Goal: Task Accomplishment & Management: Use online tool/utility

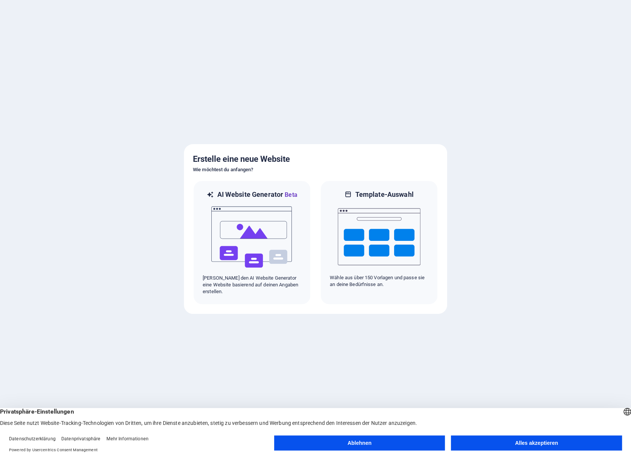
click at [366, 446] on button "Ablehnen" at bounding box center [359, 442] width 171 height 15
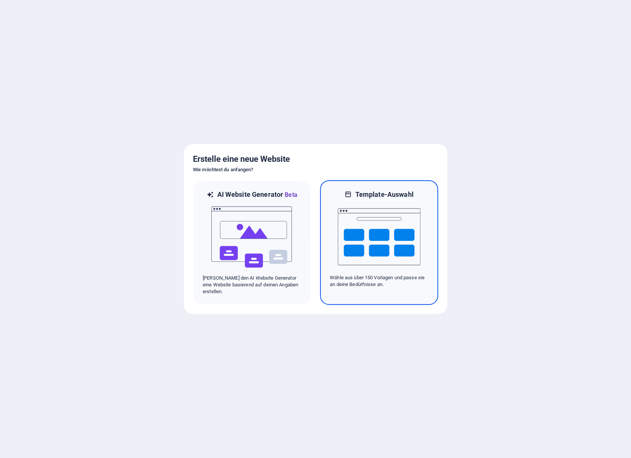
click at [389, 227] on img at bounding box center [379, 236] width 83 height 75
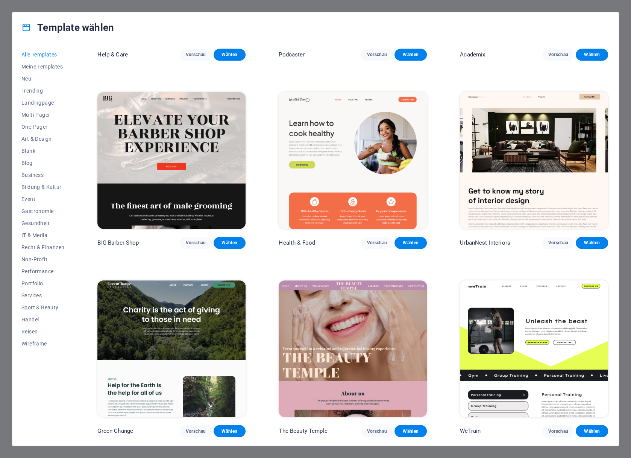
scroll to position [940, 0]
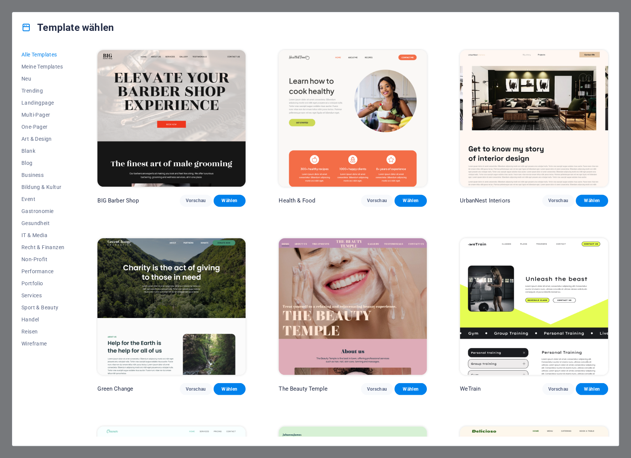
drag, startPoint x: 542, startPoint y: 163, endPoint x: 499, endPoint y: 222, distance: 72.6
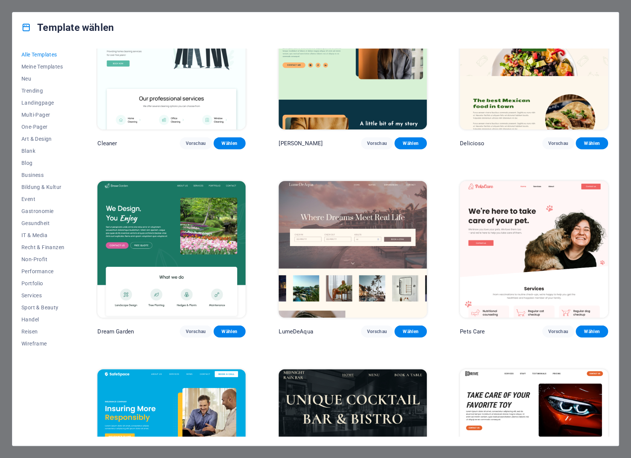
scroll to position [1429, 0]
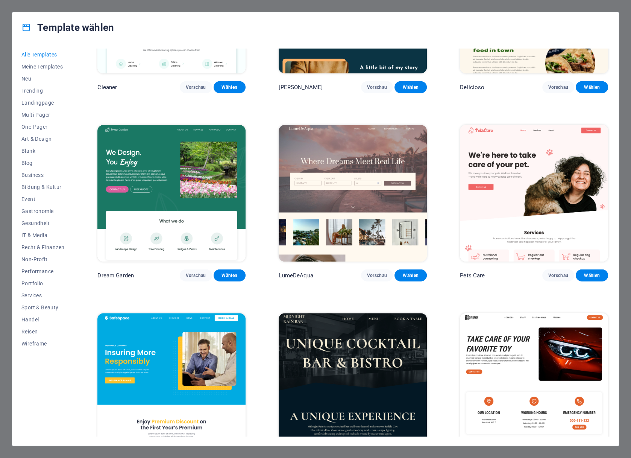
drag, startPoint x: 498, startPoint y: 214, endPoint x: 449, endPoint y: 276, distance: 79.5
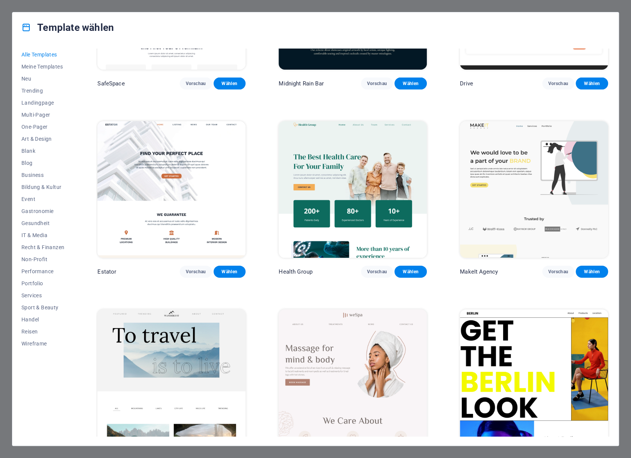
scroll to position [1918, 0]
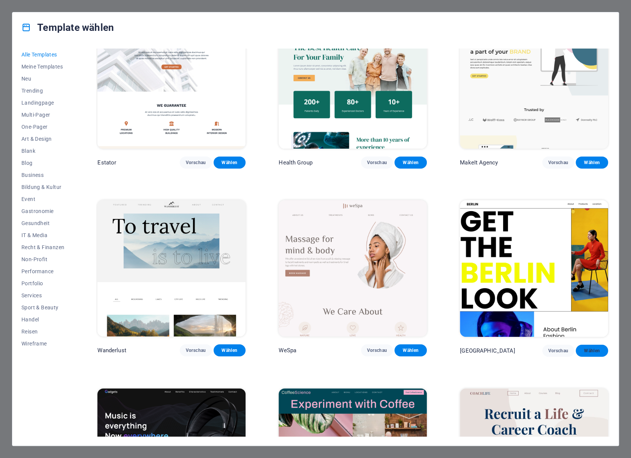
click at [589, 348] on span "Wählen" at bounding box center [592, 351] width 20 height 6
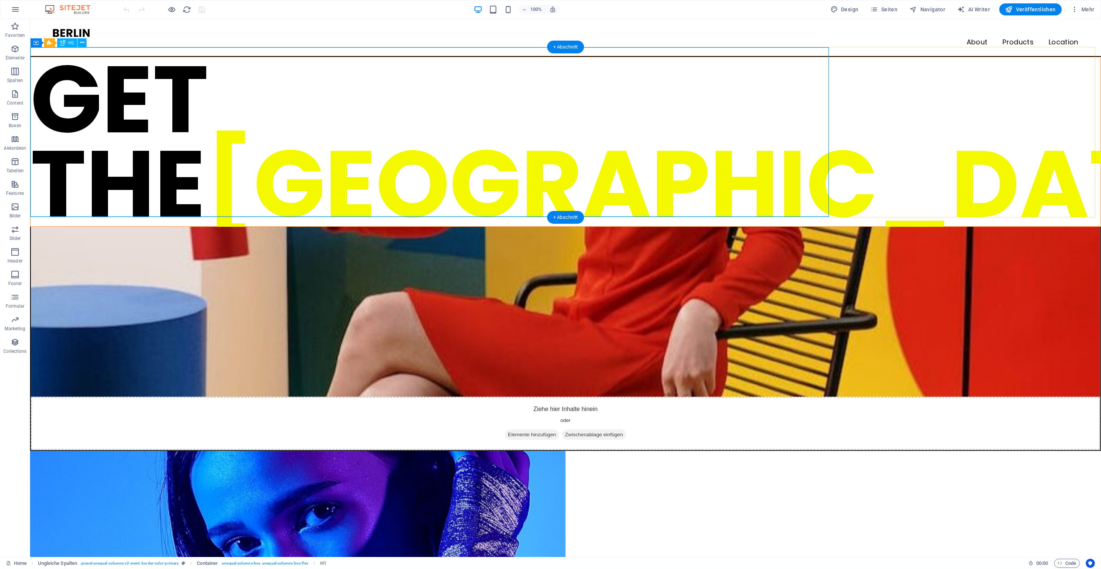
click at [70, 57] on div "GET THE BERLIN LOOK" at bounding box center [565, 141] width 1070 height 169
click at [103, 24] on span "Menü" at bounding box center [106, 23] width 11 height 5
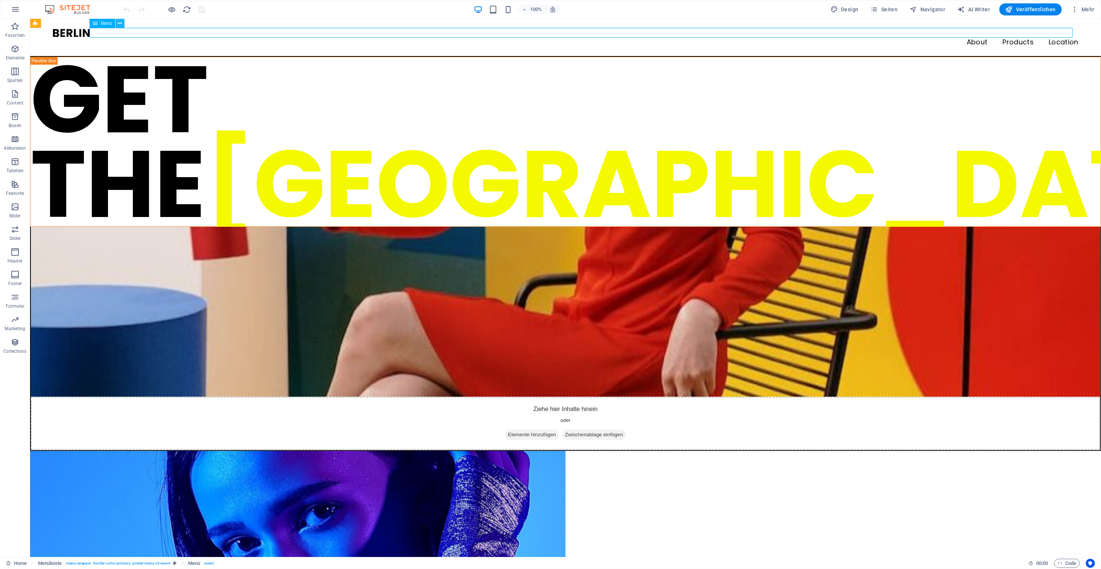
click at [122, 24] on icon at bounding box center [120, 24] width 4 height 8
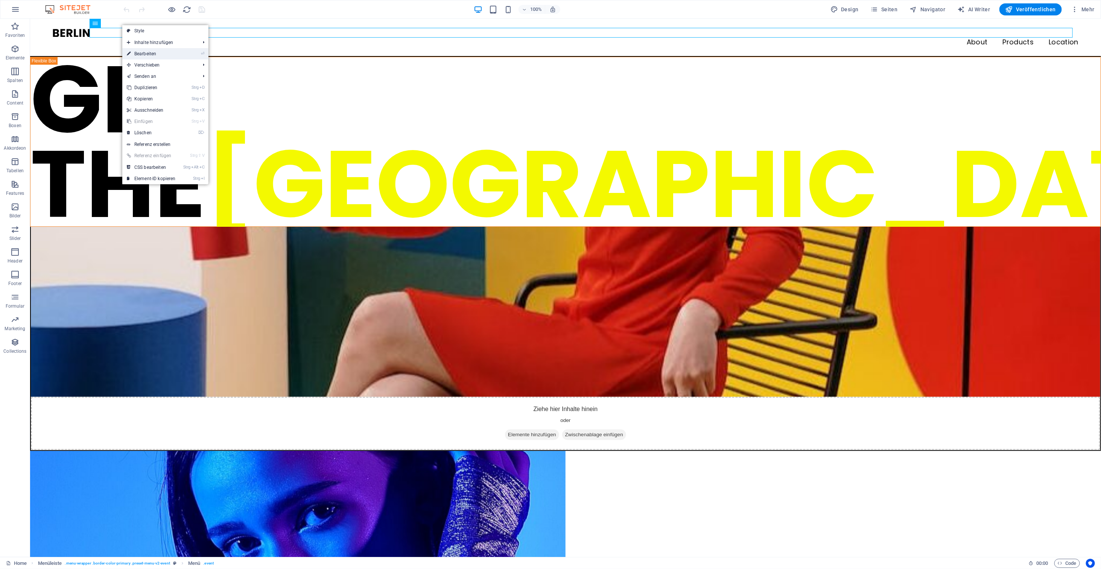
click at [137, 54] on link "⏎ Bearbeiten" at bounding box center [151, 53] width 58 height 11
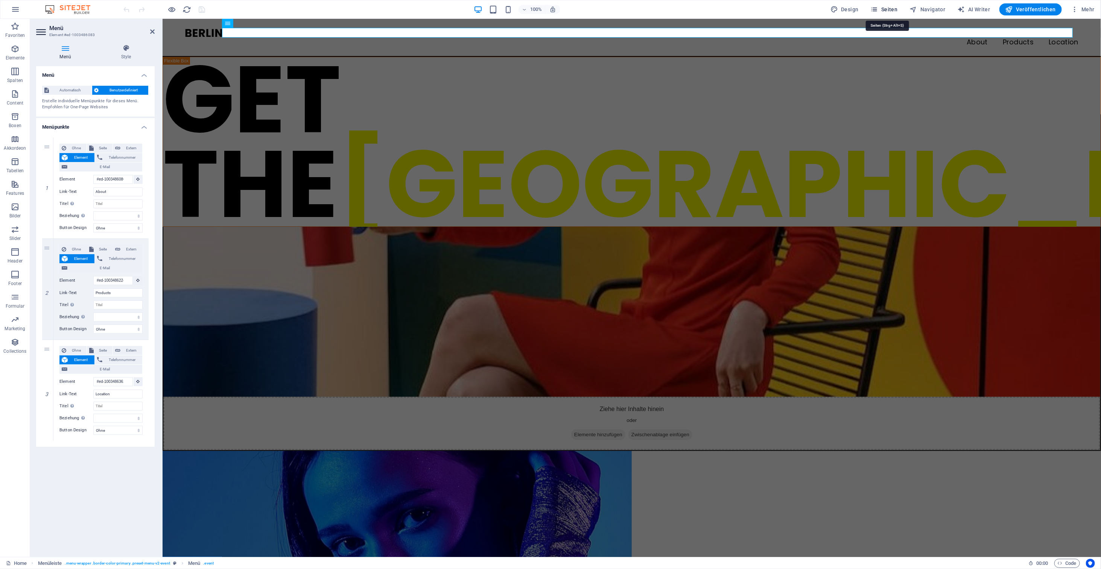
click at [631, 8] on span "Seiten" at bounding box center [883, 10] width 27 height 8
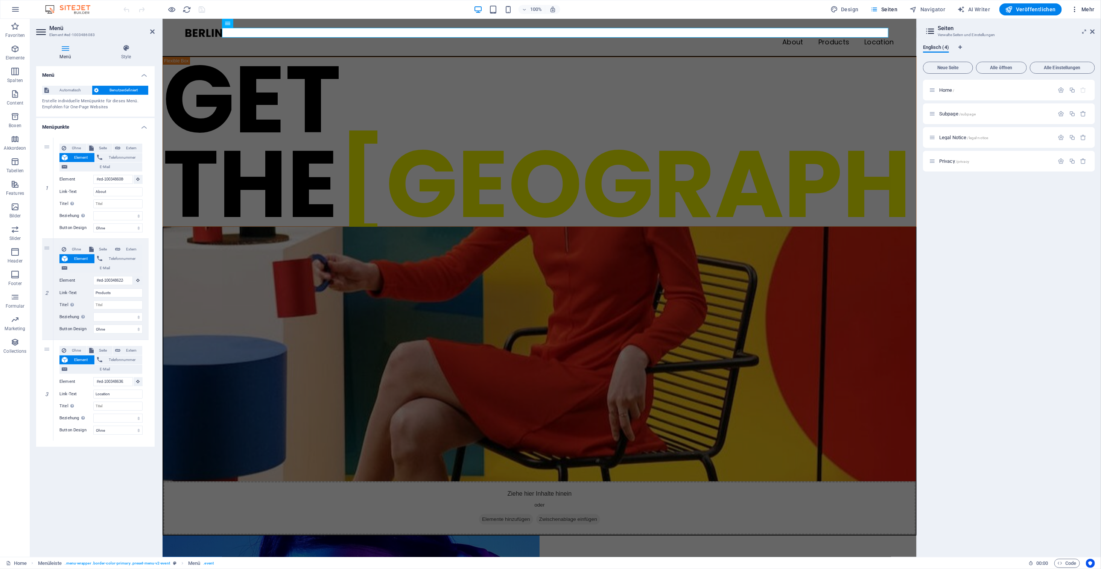
click at [631, 8] on icon "button" at bounding box center [1075, 10] width 8 height 8
click at [452, 112] on div at bounding box center [550, 284] width 1101 height 569
click at [552, 121] on div "GET THE BERLIN LOOK" at bounding box center [539, 141] width 753 height 169
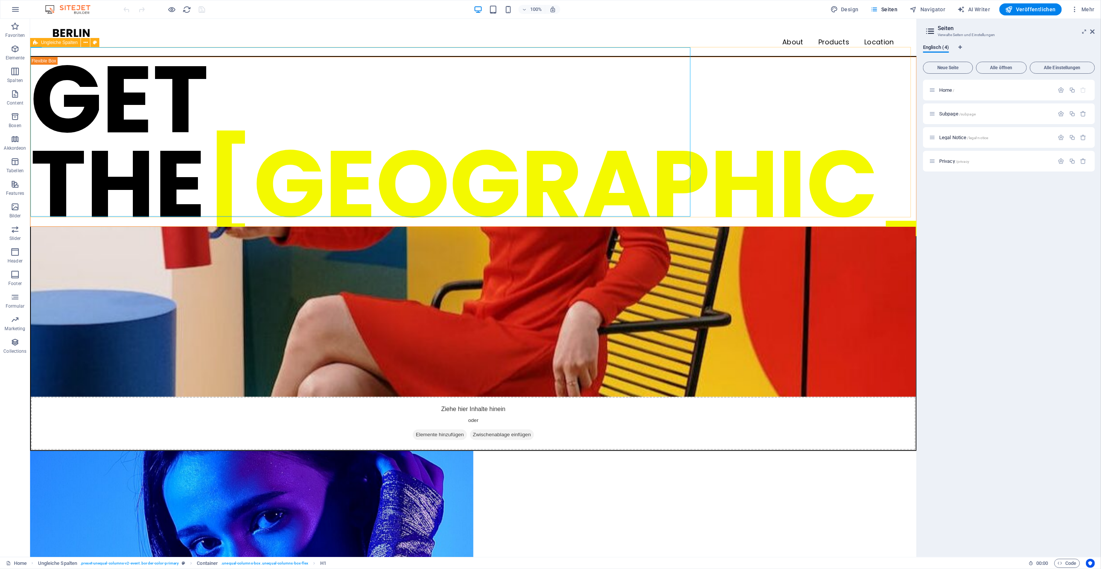
click at [36, 43] on icon at bounding box center [35, 42] width 5 height 9
click at [85, 44] on icon at bounding box center [86, 43] width 4 height 8
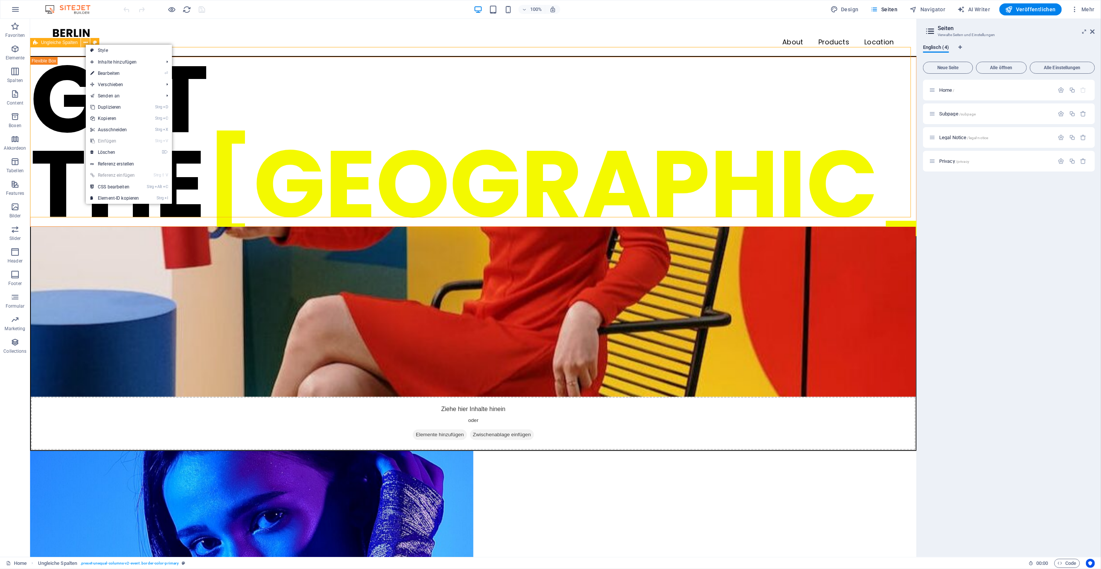
click at [85, 44] on icon at bounding box center [86, 43] width 4 height 8
click at [103, 72] on link "⏎ Bearbeiten" at bounding box center [115, 73] width 58 height 11
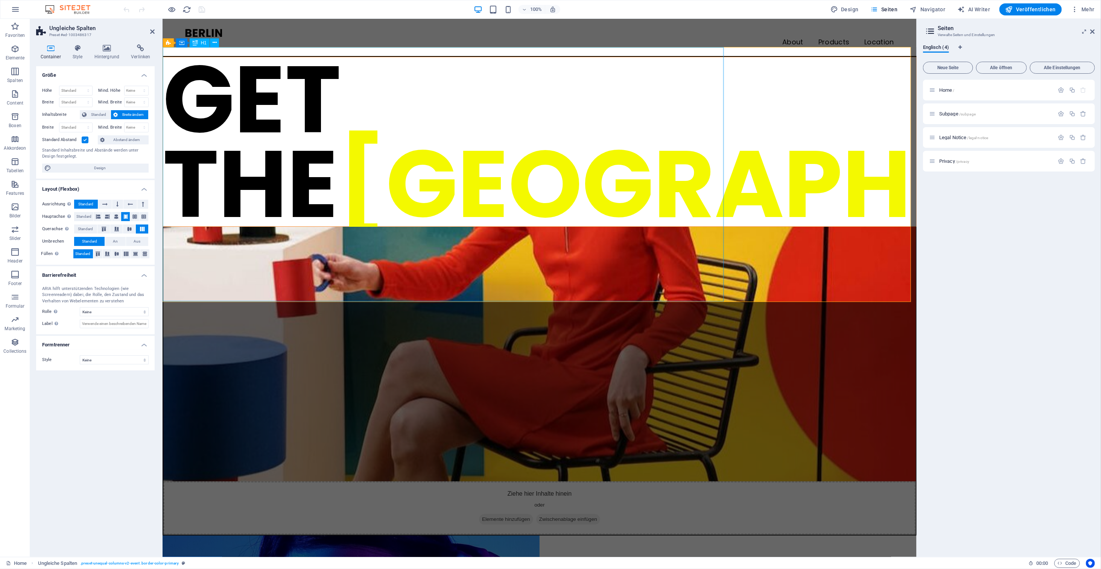
click at [262, 126] on div "GET THE BERLIN LOOK" at bounding box center [539, 141] width 753 height 169
click at [631, 226] on figure at bounding box center [539, 353] width 752 height 255
click at [631, 226] on div "GET THE BERLIN LOOK" at bounding box center [539, 141] width 753 height 169
click at [631, 230] on figure at bounding box center [539, 353] width 752 height 255
click at [631, 226] on div "GET THE BERLIN LOOK" at bounding box center [539, 141] width 753 height 169
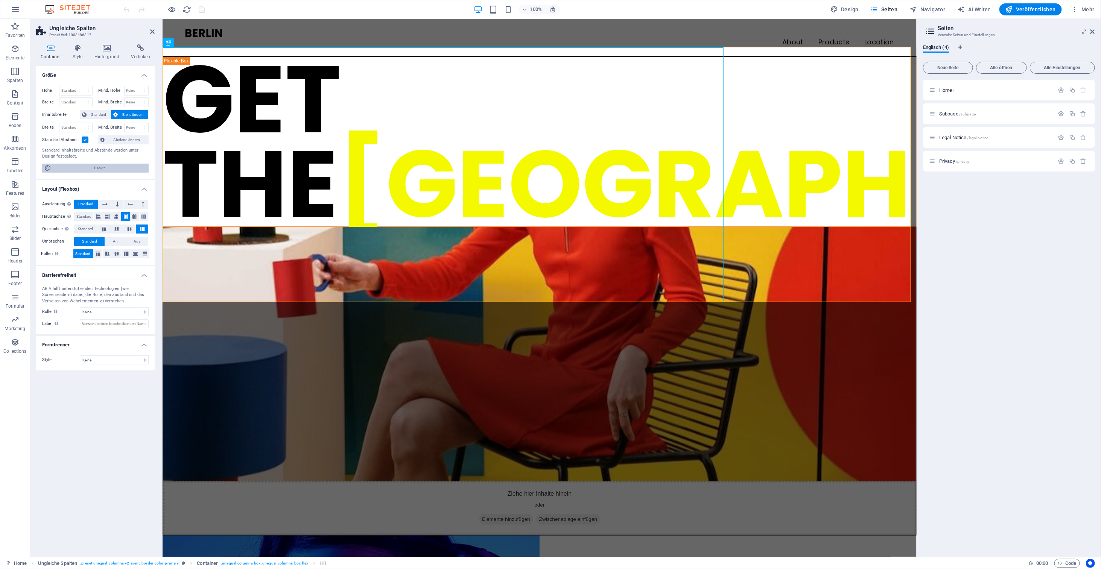
click at [118, 166] on span "Design" at bounding box center [99, 168] width 93 height 9
select select "px"
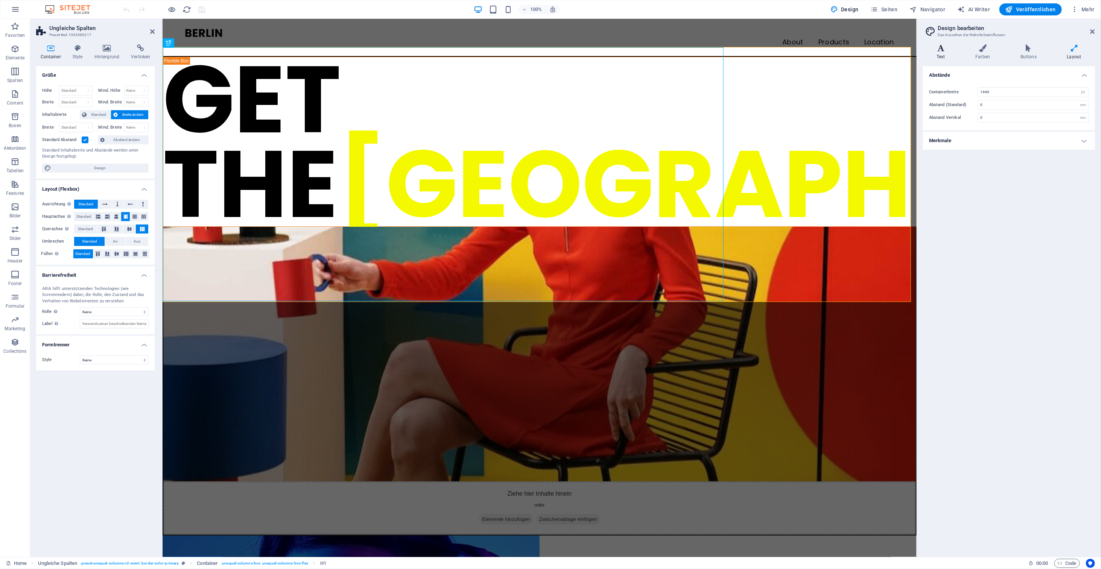
click at [631, 54] on h4 "Text" at bounding box center [942, 52] width 39 height 16
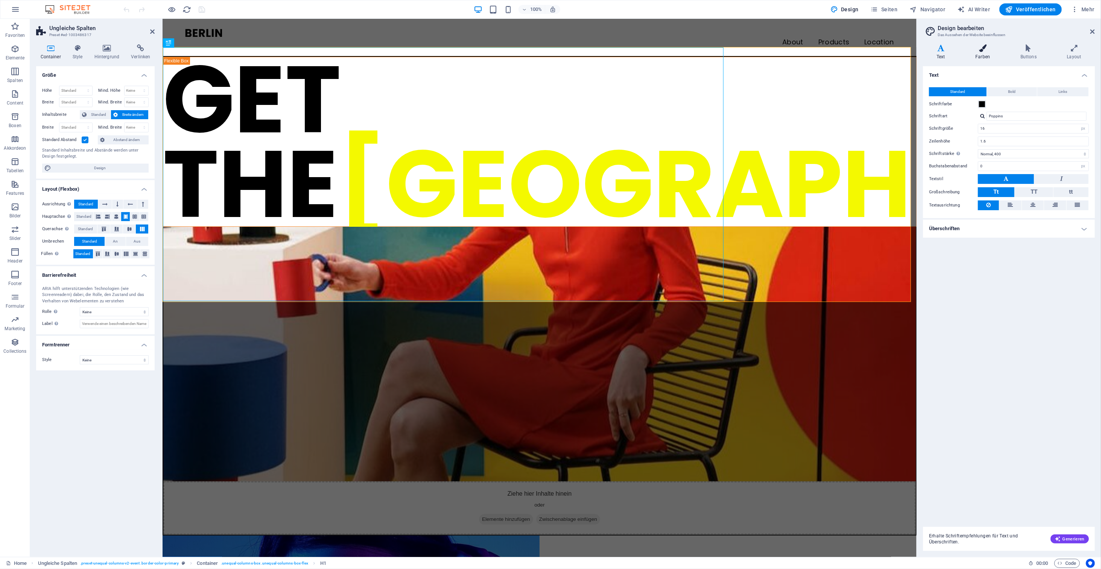
click at [631, 52] on icon at bounding box center [982, 48] width 42 height 8
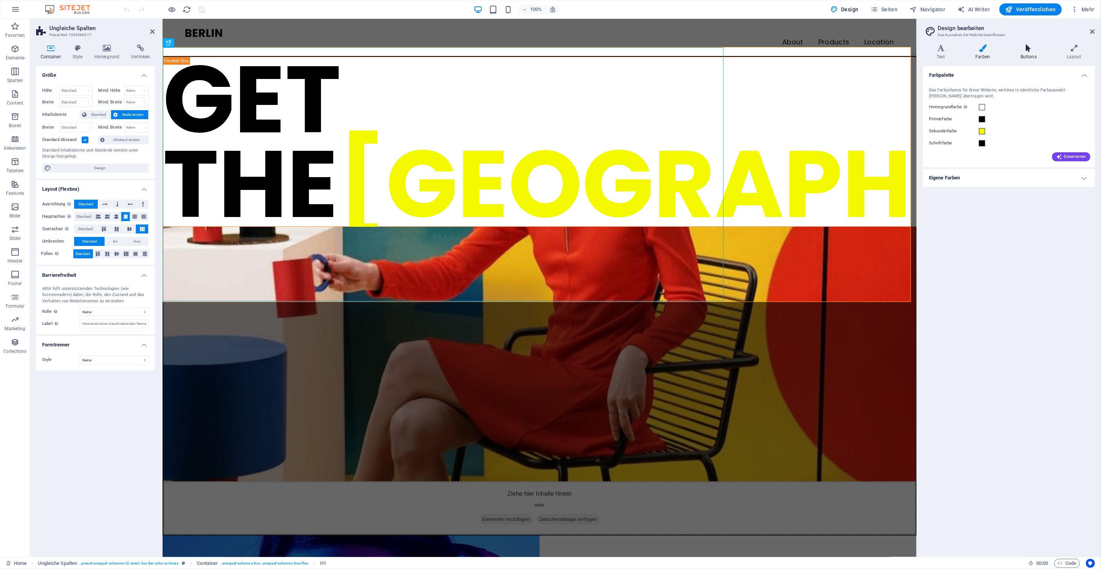
click at [631, 50] on icon at bounding box center [1029, 48] width 44 height 8
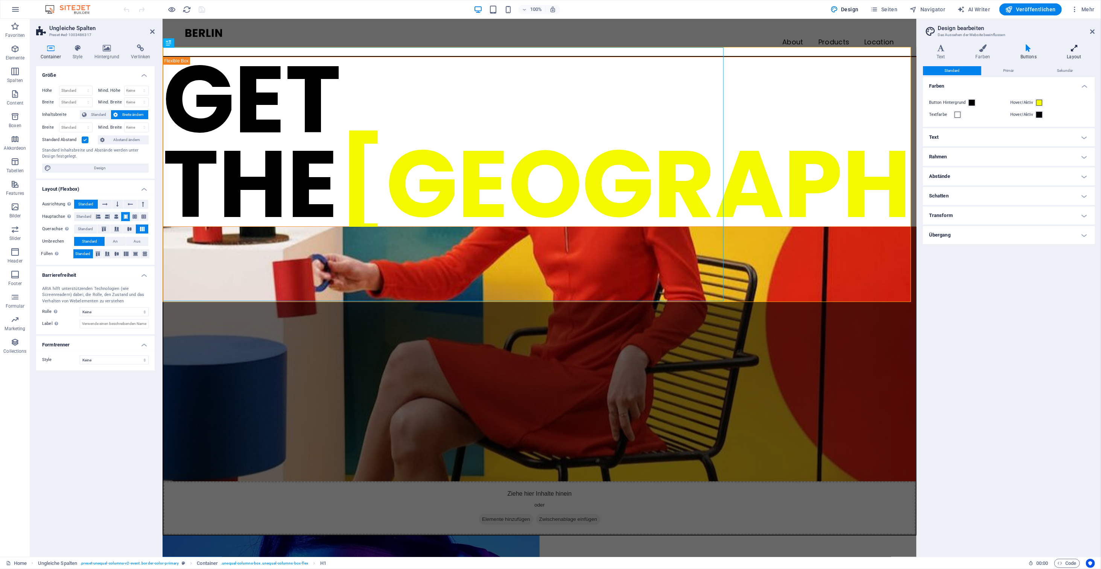
click at [631, 50] on icon at bounding box center [1074, 48] width 42 height 8
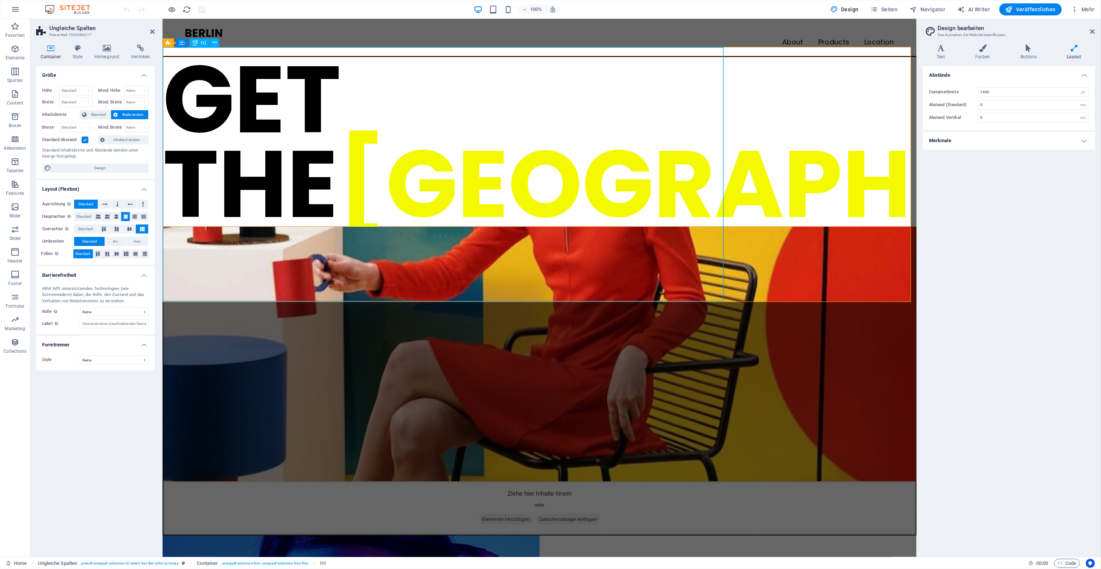
click at [280, 194] on div "GET THE BERLIN LOOK" at bounding box center [539, 141] width 753 height 169
click at [204, 85] on div "GET THE BERLIN LOOK" at bounding box center [539, 141] width 753 height 169
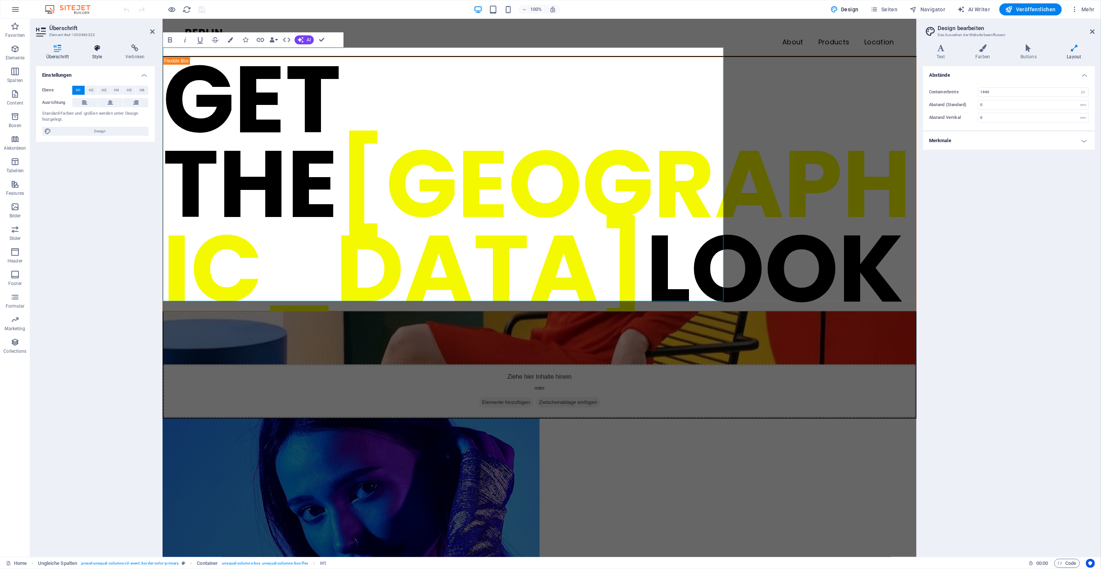
click at [97, 48] on icon at bounding box center [97, 48] width 30 height 8
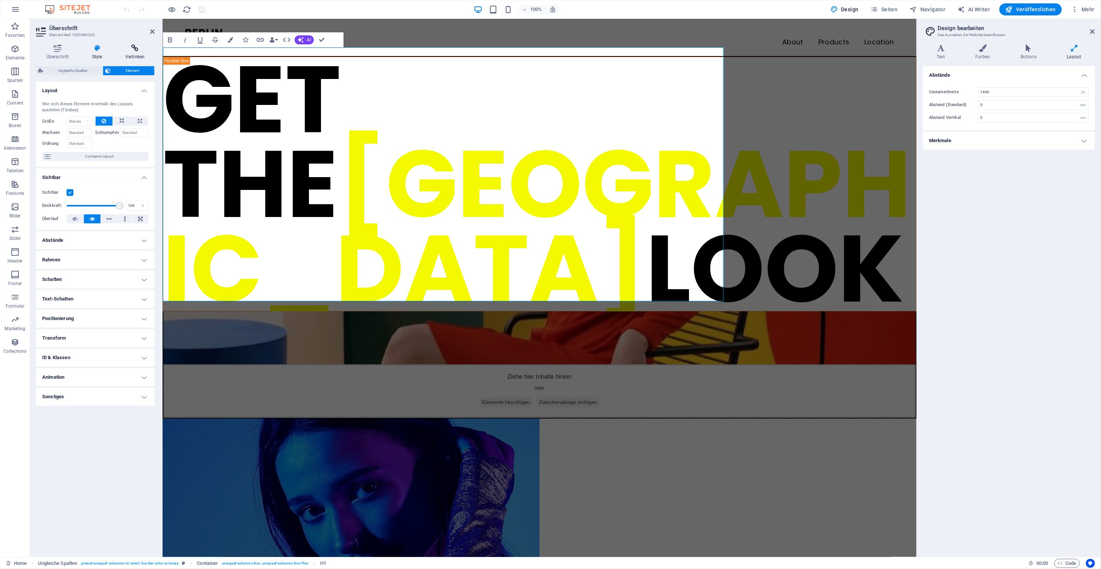
click at [132, 56] on h4 "Verlinken" at bounding box center [134, 52] width 39 height 16
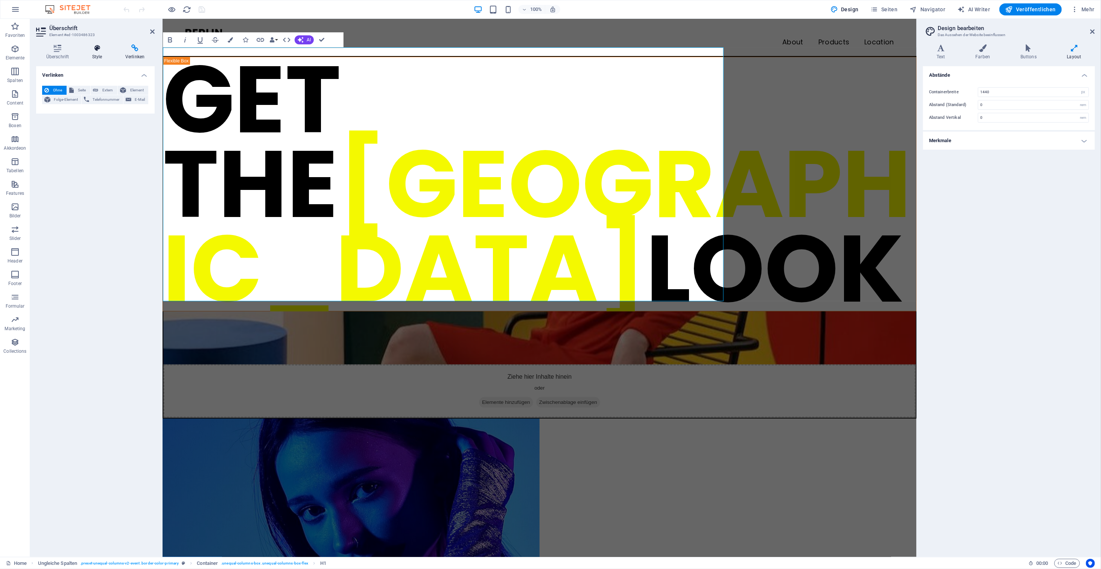
click at [96, 55] on h4 "Style" at bounding box center [98, 52] width 33 height 16
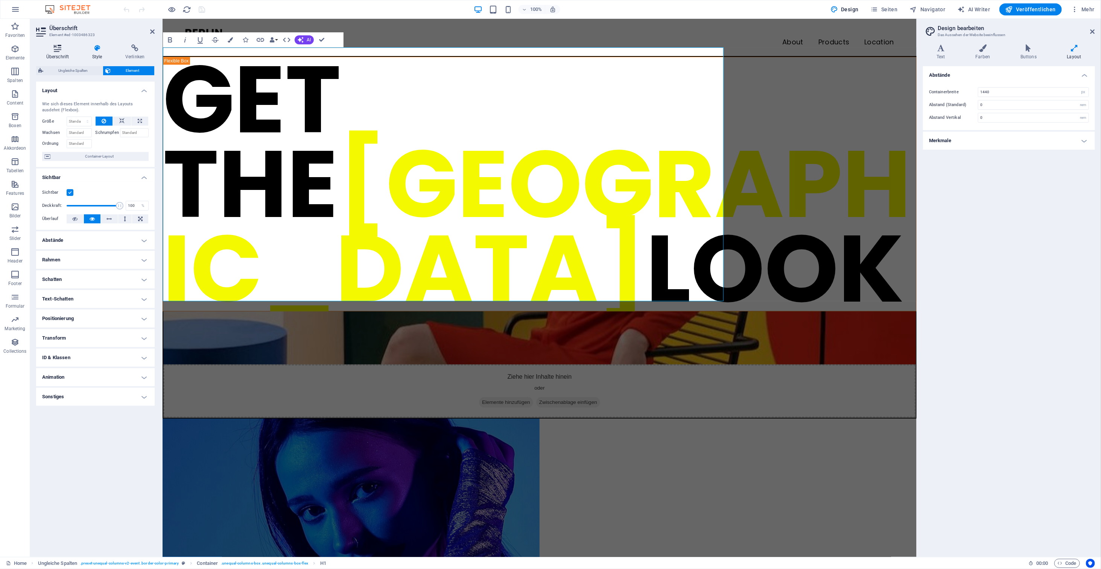
click at [52, 49] on icon at bounding box center [57, 48] width 43 height 8
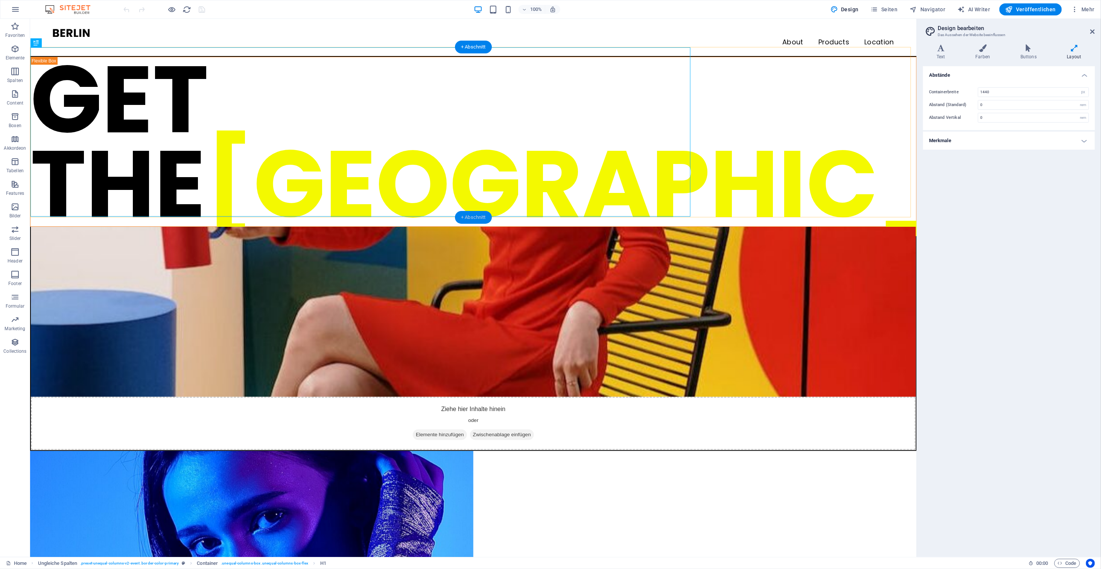
click at [478, 217] on div "+ Abschnitt" at bounding box center [473, 217] width 37 height 13
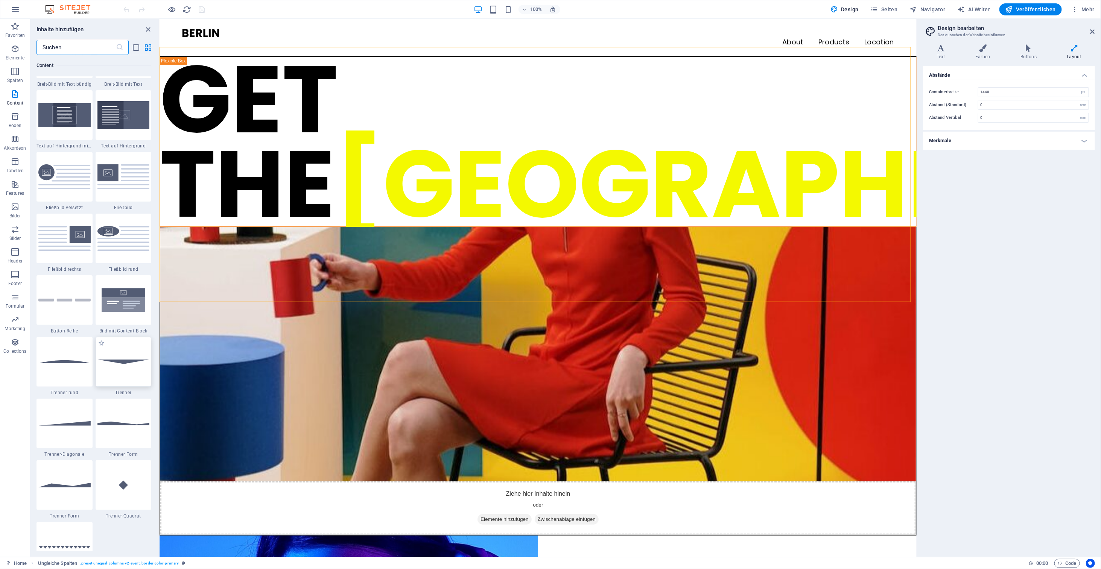
scroll to position [1579, 0]
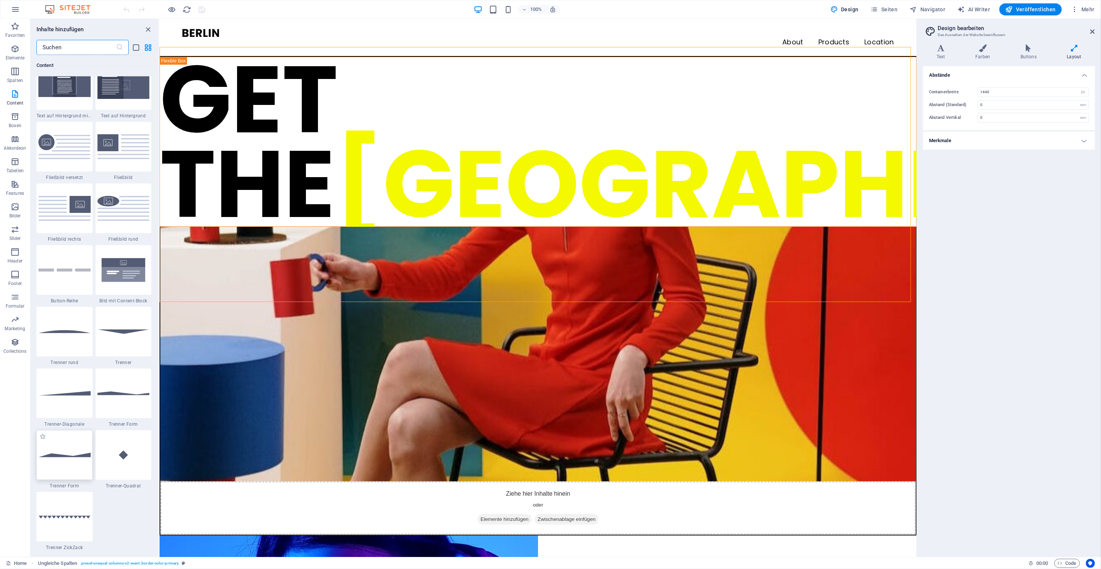
click at [64, 457] on div at bounding box center [64, 455] width 56 height 50
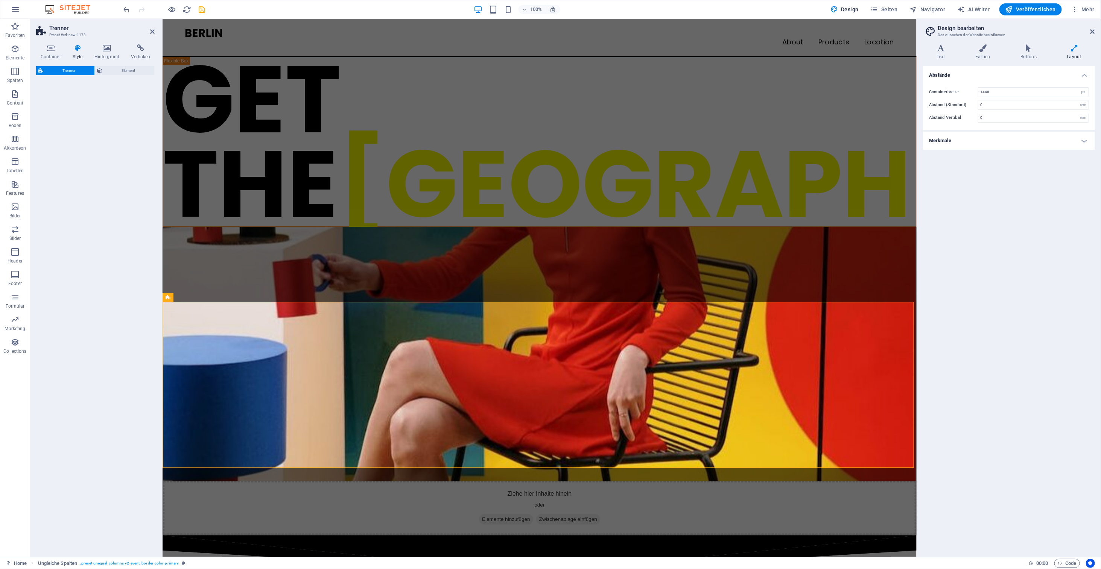
select select "polygon2"
select select "rem"
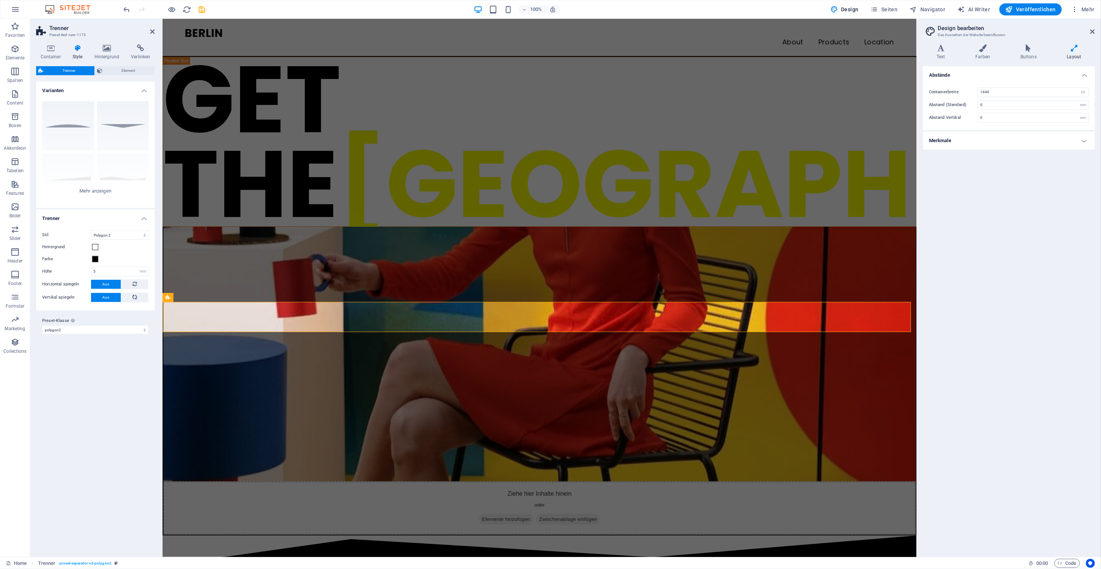
click at [631, 375] on div "Abstände Containerbreite 1440 rem px Abstand (Standard) 0 rem Abstand Vertikal …" at bounding box center [1009, 308] width 172 height 485
click at [594, 199] on div "GET THE BERLIN LOOK" at bounding box center [539, 141] width 753 height 169
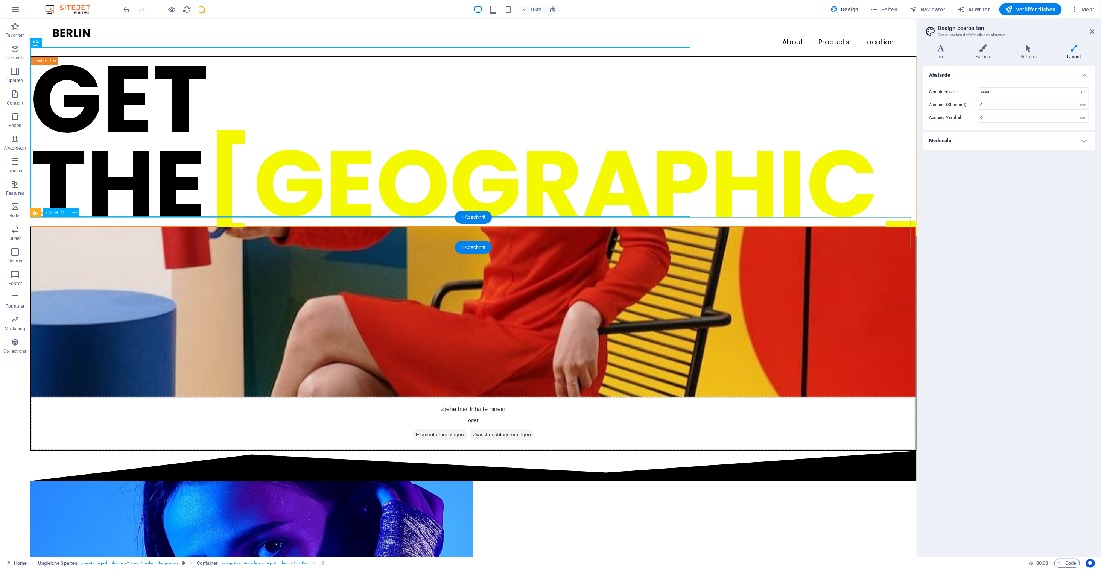
click at [585, 451] on div at bounding box center [473, 466] width 886 height 30
click at [59, 214] on span "HTML" at bounding box center [61, 213] width 12 height 5
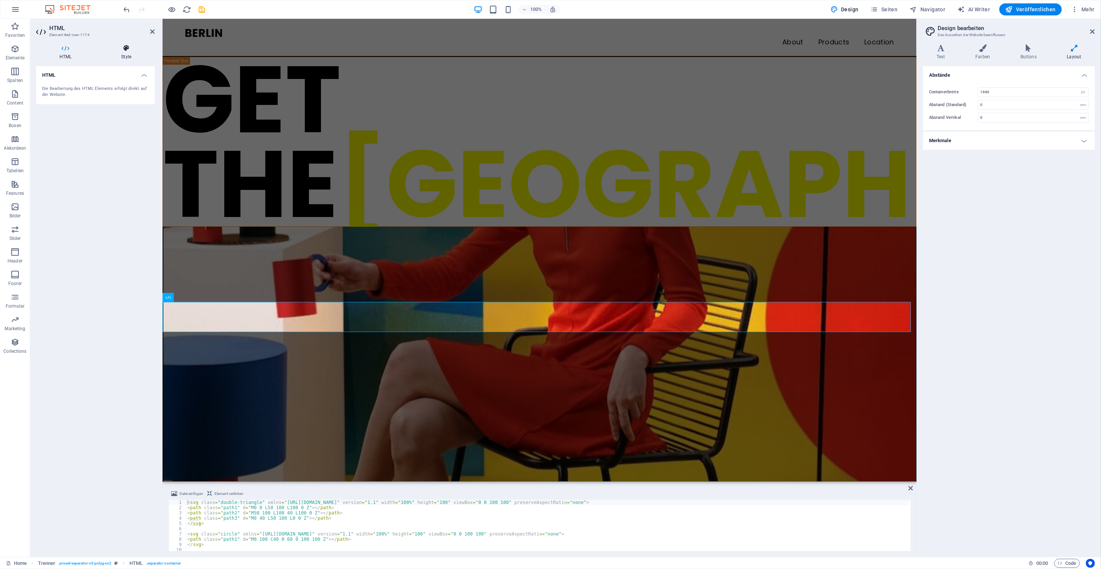
click at [130, 54] on h4 "Style" at bounding box center [126, 52] width 57 height 16
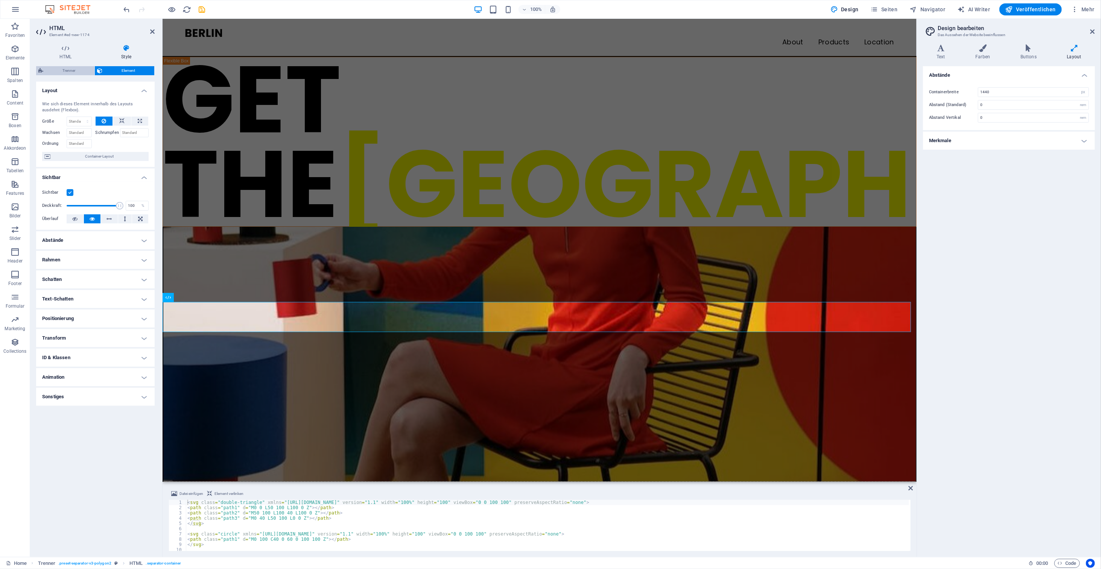
click at [77, 70] on span "Trenner" at bounding box center [69, 70] width 47 height 9
select select "polygon2"
select select "rem"
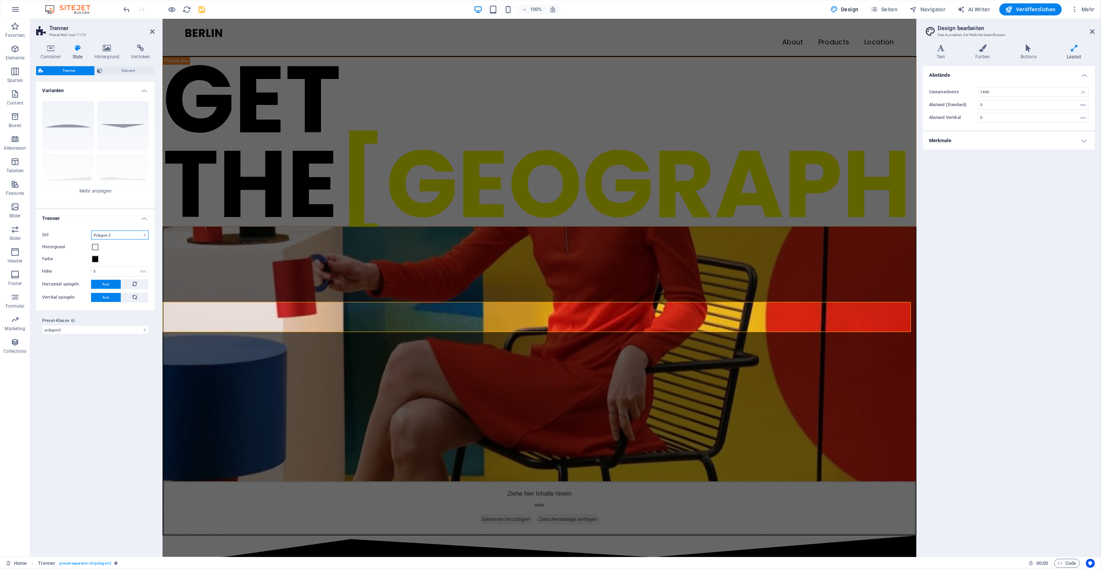
click at [132, 237] on select "Dreieck Kreis Versetzt Zickzack Polygon 1 Polygon 2 Viereck" at bounding box center [120, 235] width 58 height 9
click at [91, 231] on select "Dreieck Kreis Versetzt Zickzack Polygon 1 Polygon 2 Viereck" at bounding box center [120, 235] width 58 height 9
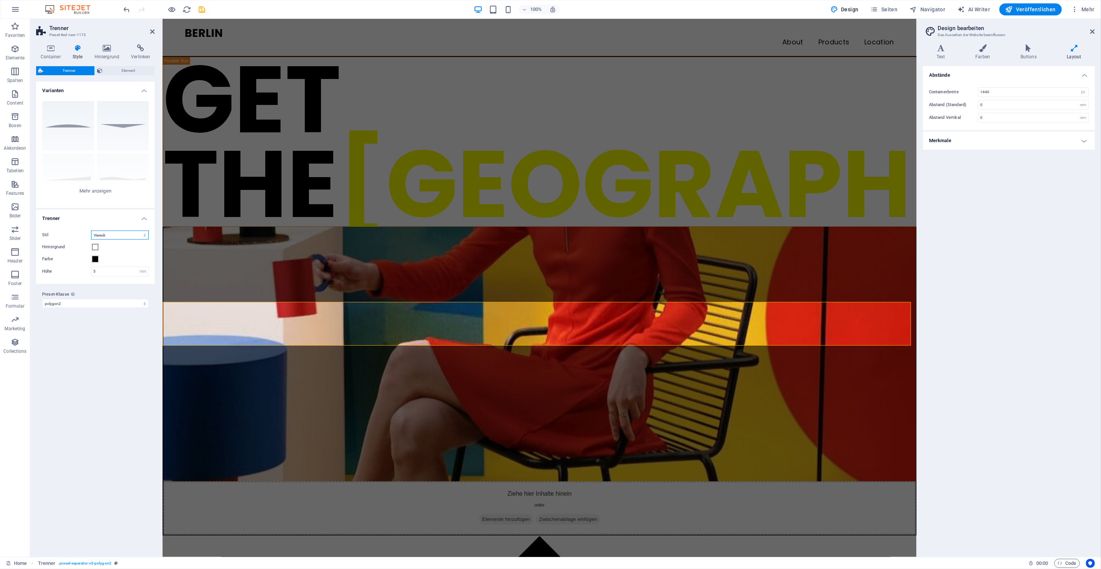
click at [120, 234] on select "Dreieck Kreis Versetzt Zickzack Polygon 1 Polygon 2 Viereck" at bounding box center [120, 235] width 58 height 9
click at [91, 231] on select "Dreieck Kreis Versetzt Zickzack Polygon 1 Polygon 2 Viereck" at bounding box center [120, 235] width 58 height 9
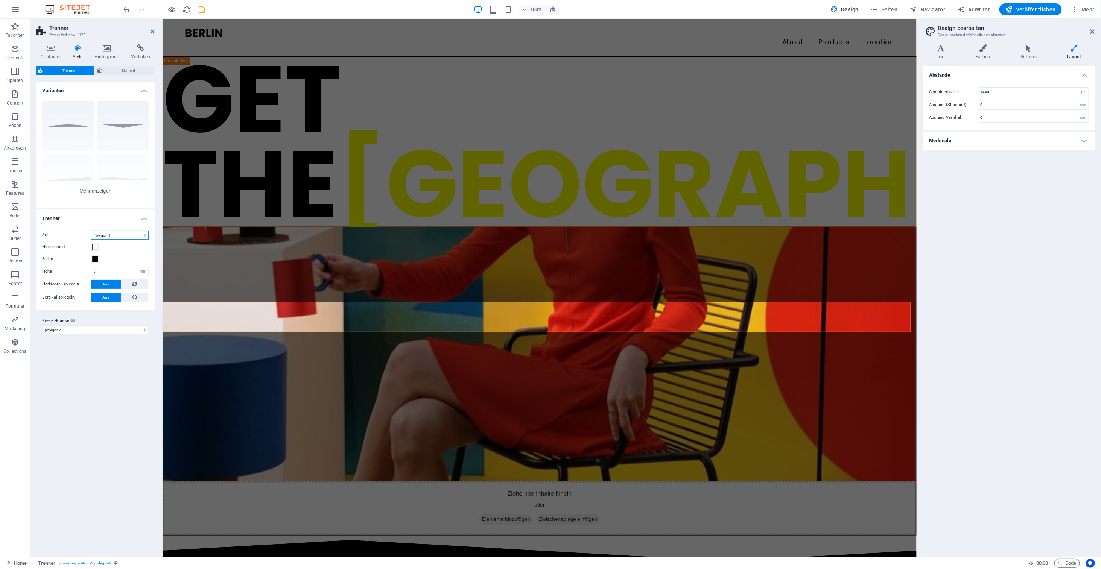
click at [117, 232] on select "Dreieck Kreis Versetzt Zickzack Polygon 1 Polygon 2 Viereck" at bounding box center [120, 235] width 58 height 9
click at [91, 231] on select "Dreieck Kreis Versetzt Zickzack Polygon 1 Polygon 2 Viereck" at bounding box center [120, 235] width 58 height 9
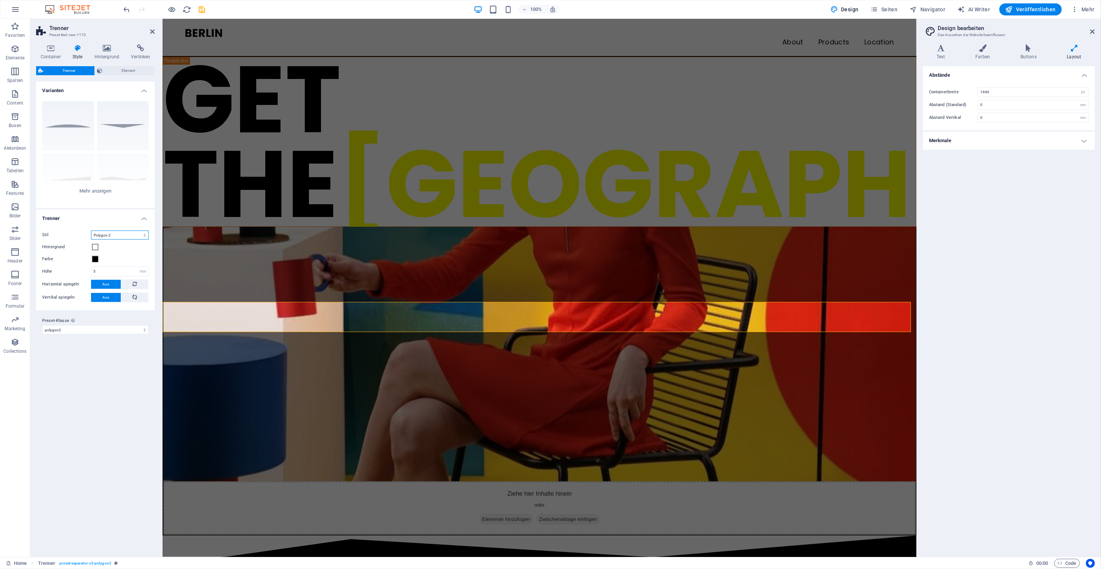
click at [122, 239] on select "Dreieck Kreis Versetzt Zickzack Polygon 1 Polygon 2 Viereck" at bounding box center [120, 235] width 58 height 9
select select "polygon1"
click at [91, 231] on select "Dreieck Kreis Versetzt Zickzack Polygon 1 Polygon 2 Viereck" at bounding box center [120, 235] width 58 height 9
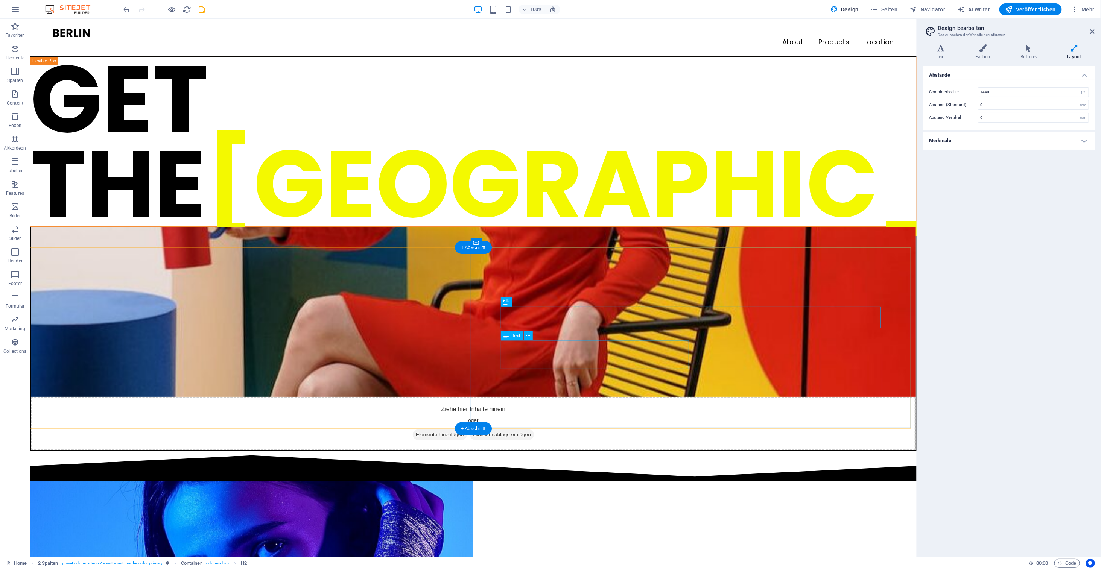
click at [631, 226] on figure at bounding box center [472, 311] width 885 height 170
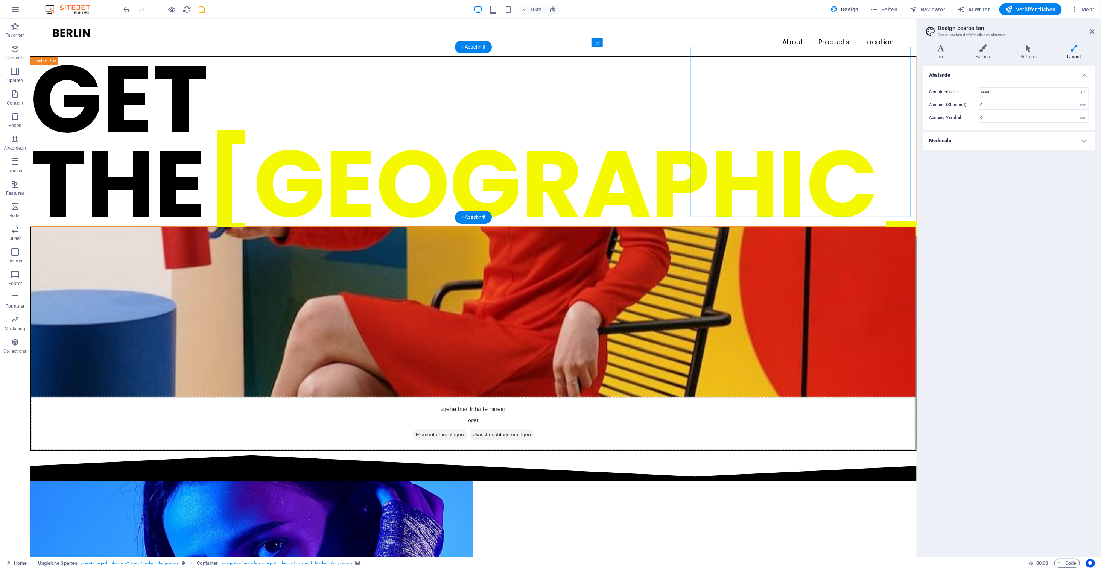
click at [631, 226] on figure at bounding box center [472, 311] width 885 height 170
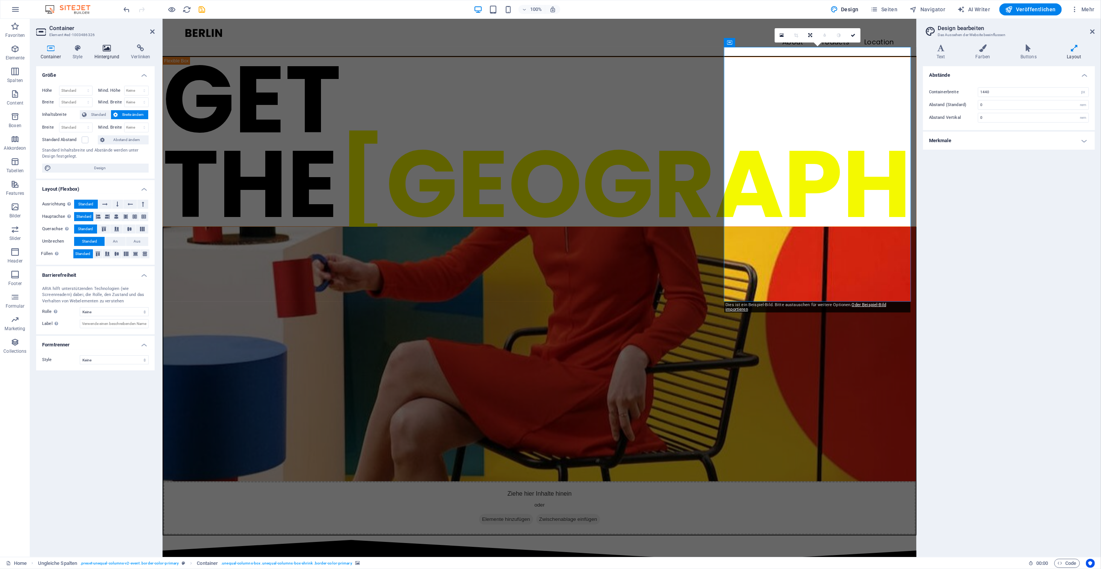
click at [113, 47] on icon at bounding box center [107, 48] width 34 height 8
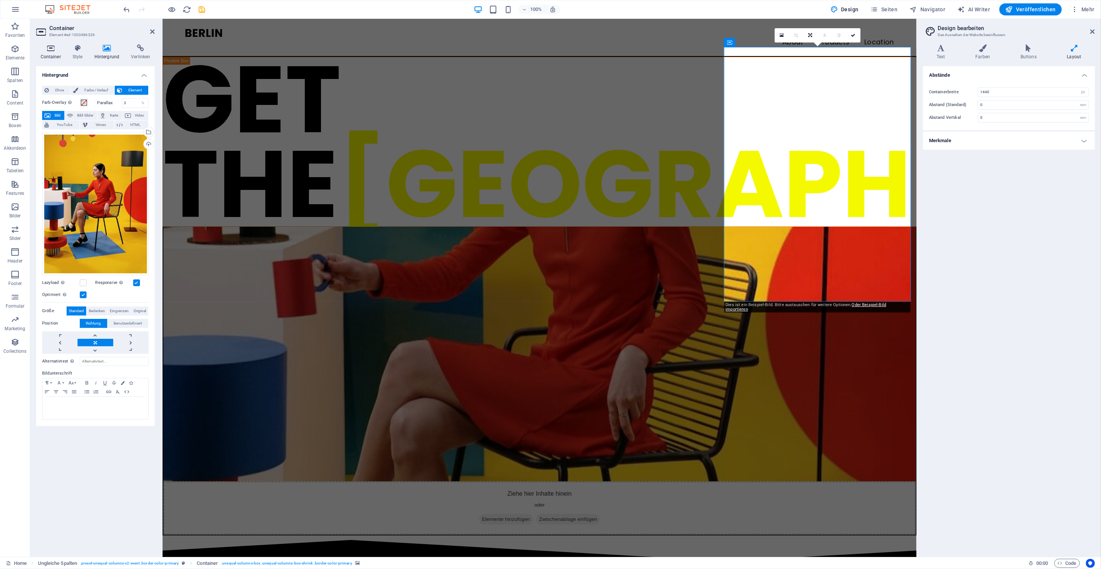
click at [50, 50] on icon at bounding box center [50, 48] width 29 height 8
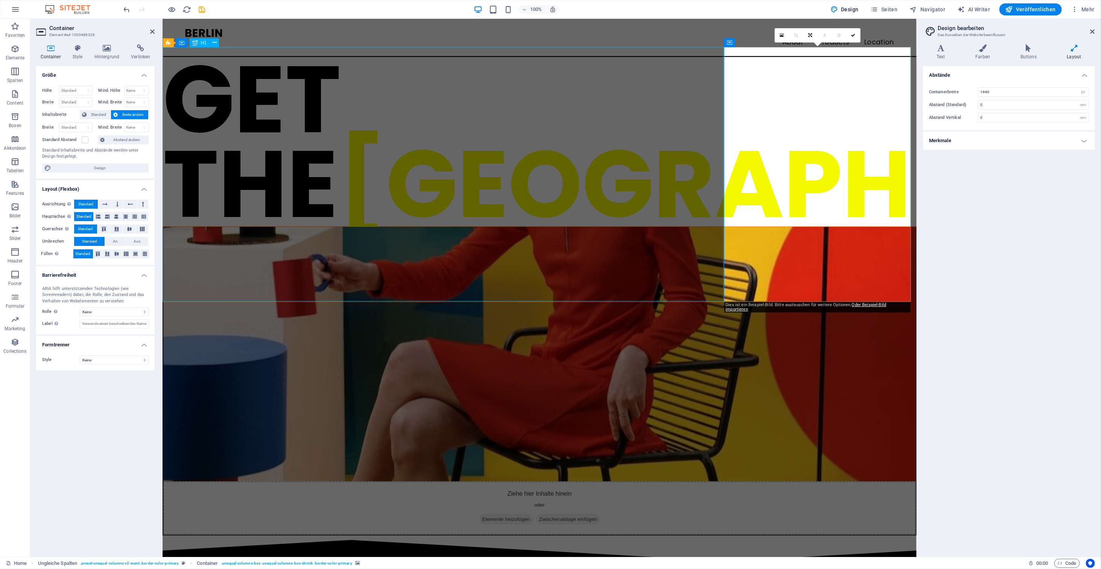
click at [290, 79] on div "GET THE BERLIN LOOK" at bounding box center [539, 141] width 753 height 169
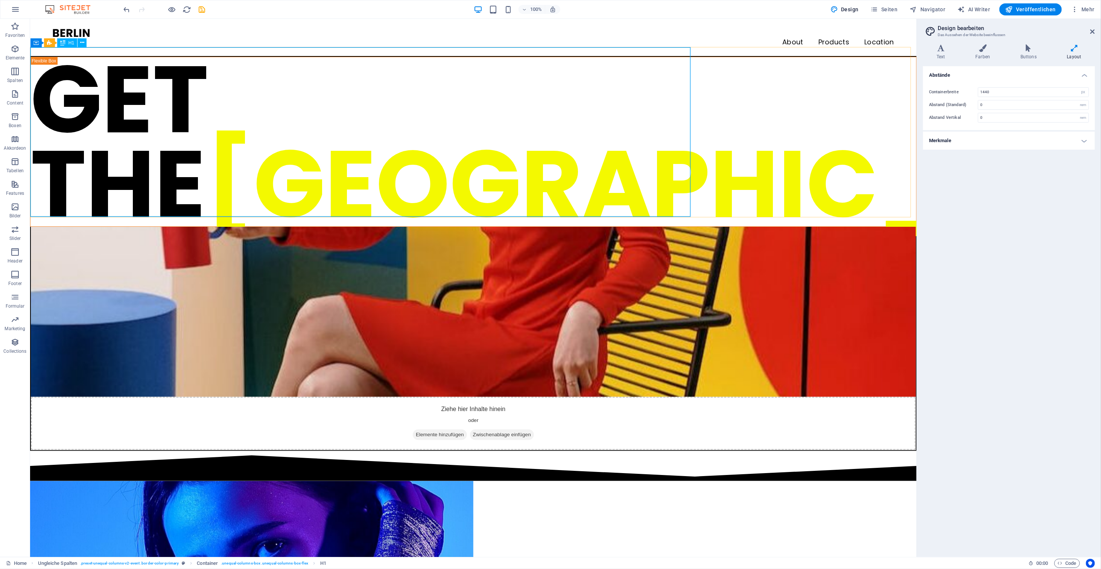
click at [68, 44] on span "H1" at bounding box center [71, 43] width 6 height 5
click at [56, 44] on span "Ungleiche Spalten" at bounding box center [59, 42] width 36 height 5
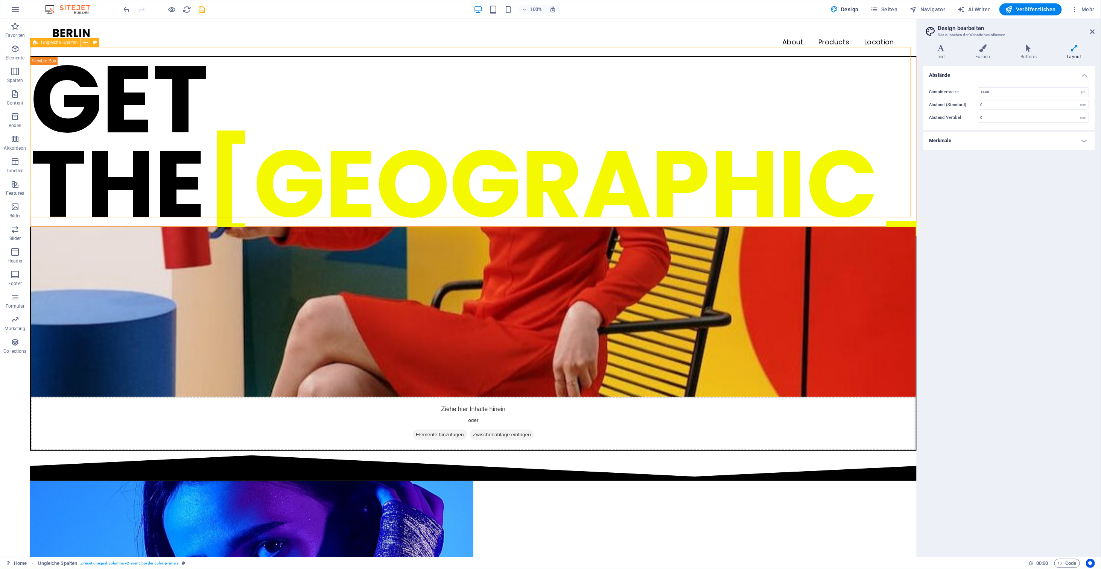
click at [84, 44] on icon at bounding box center [86, 43] width 4 height 8
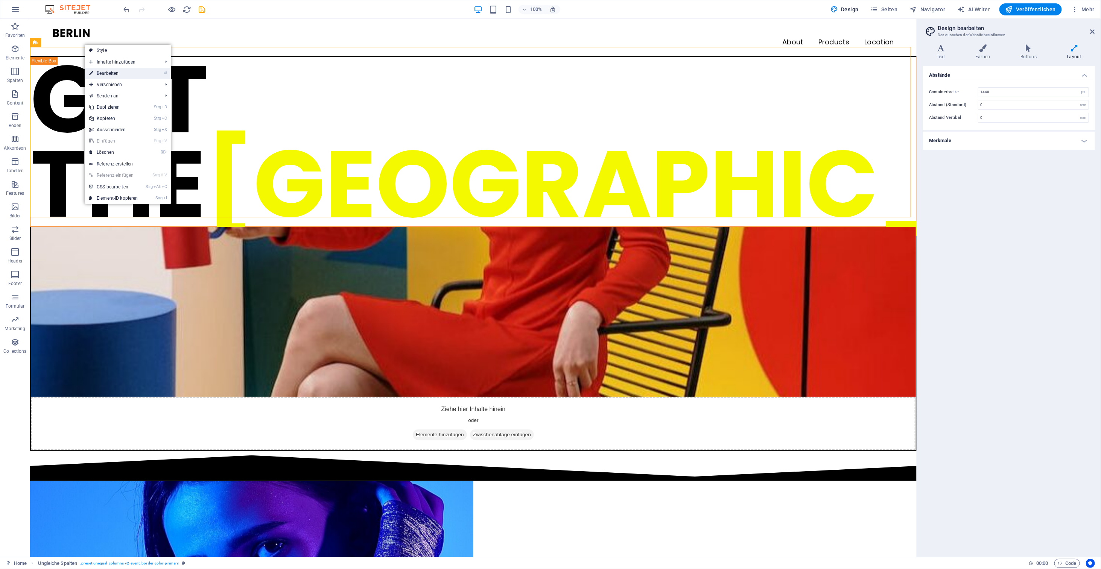
click at [135, 75] on link "⏎ Bearbeiten" at bounding box center [114, 73] width 58 height 11
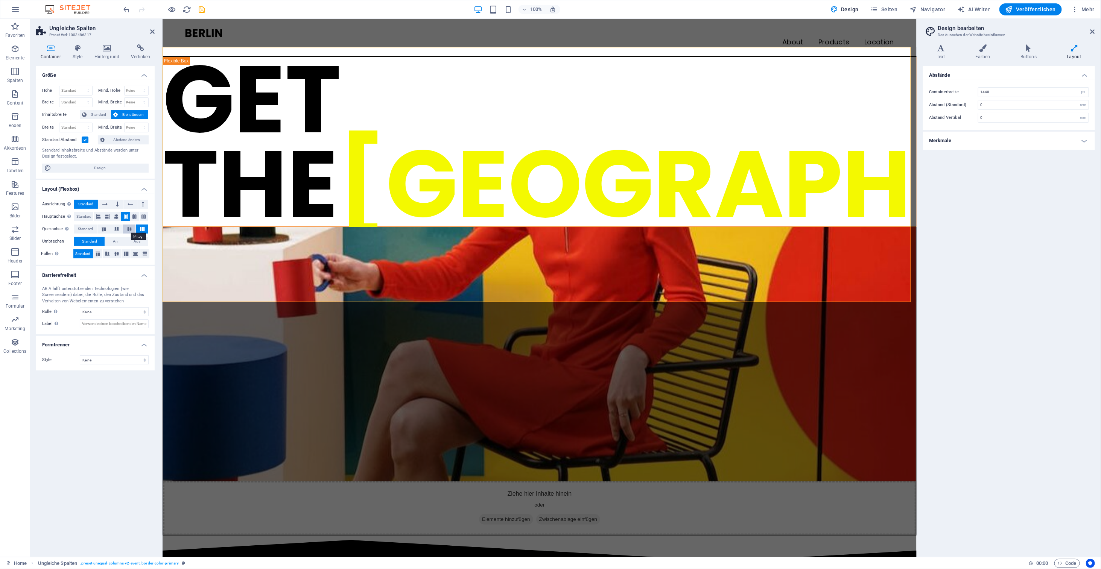
click at [128, 227] on icon at bounding box center [129, 229] width 9 height 5
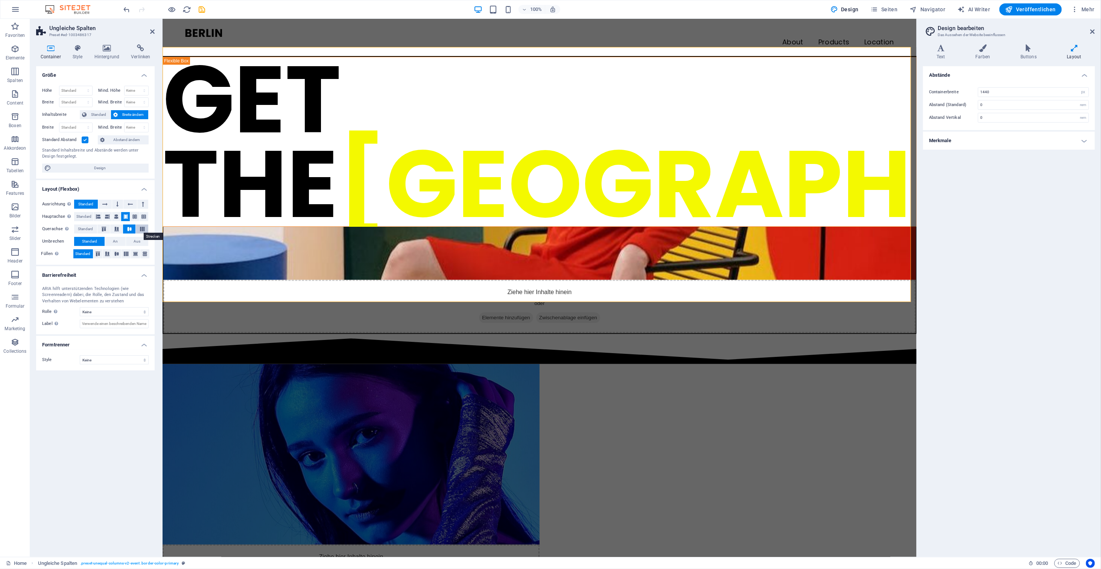
click at [146, 228] on icon at bounding box center [142, 229] width 9 height 5
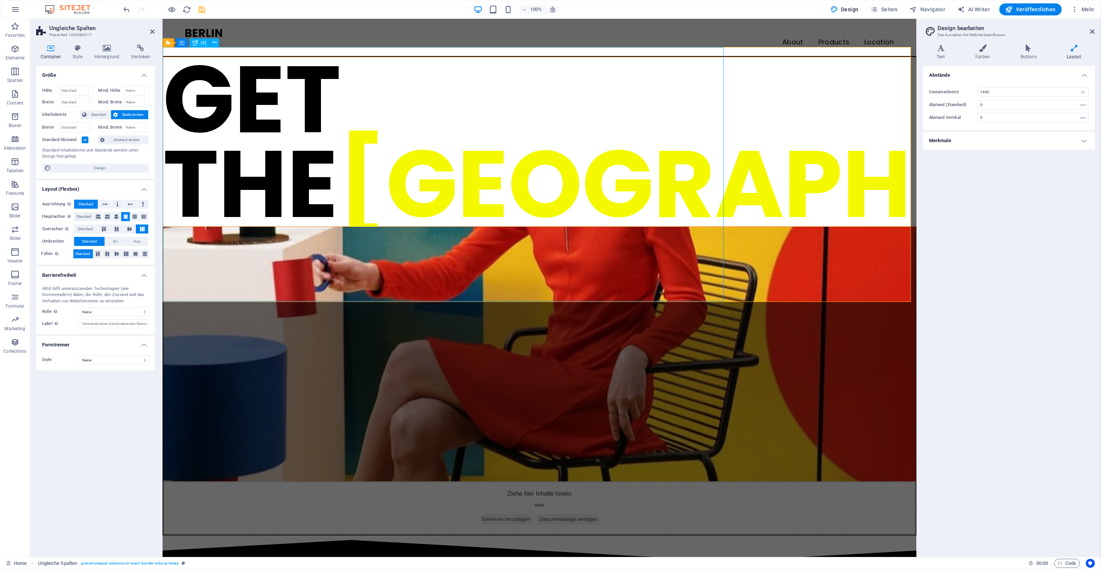
click at [510, 159] on div "GET THE BERLIN LOOK" at bounding box center [539, 141] width 753 height 169
click at [98, 114] on span "Standard" at bounding box center [99, 114] width 20 height 9
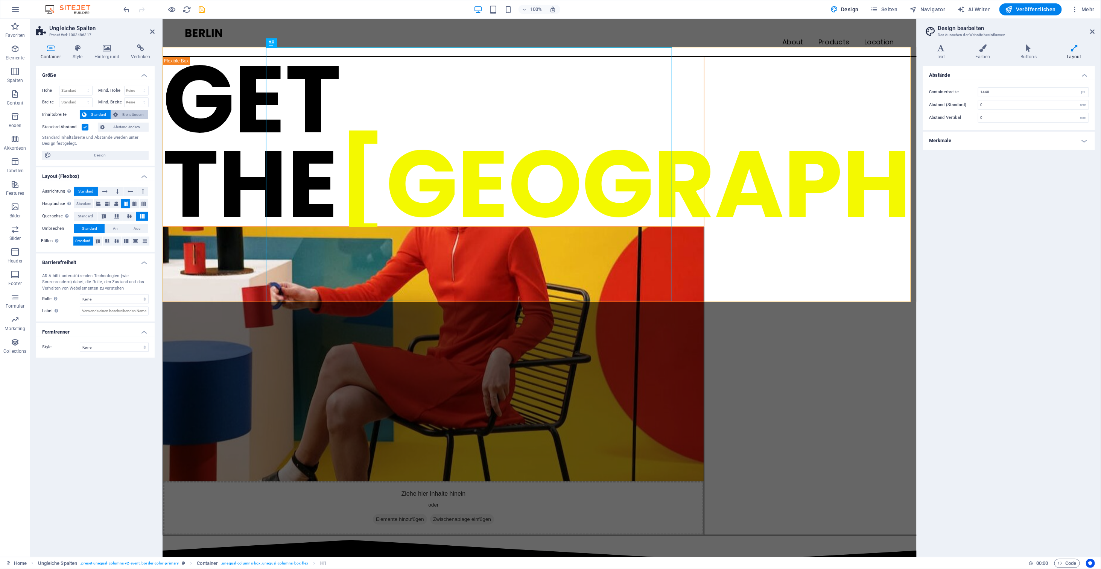
click at [131, 111] on span "Breite ändern" at bounding box center [133, 114] width 26 height 9
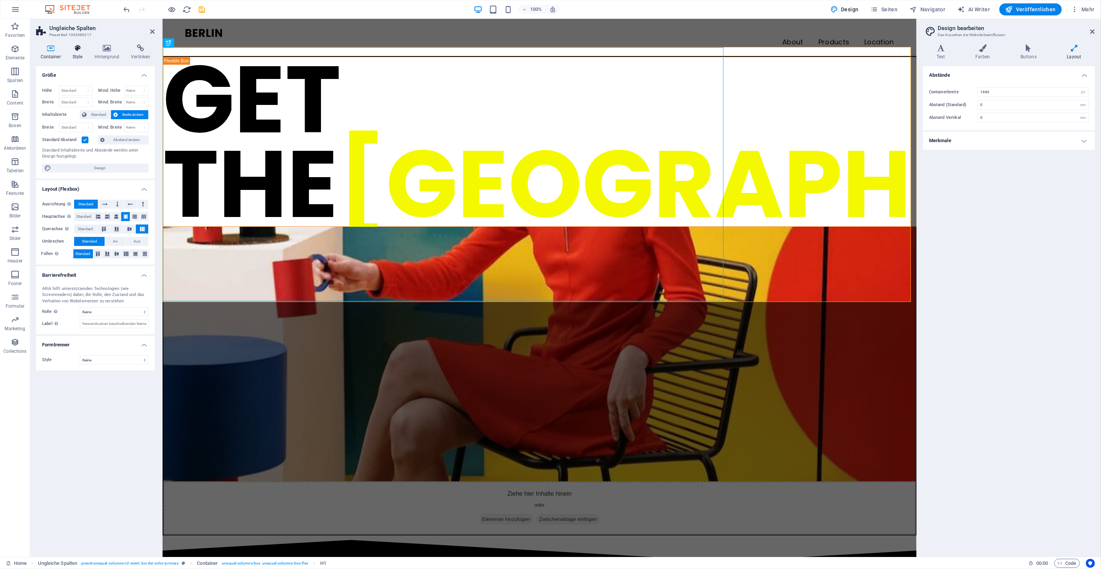
click at [74, 53] on h4 "Style" at bounding box center [79, 52] width 22 height 16
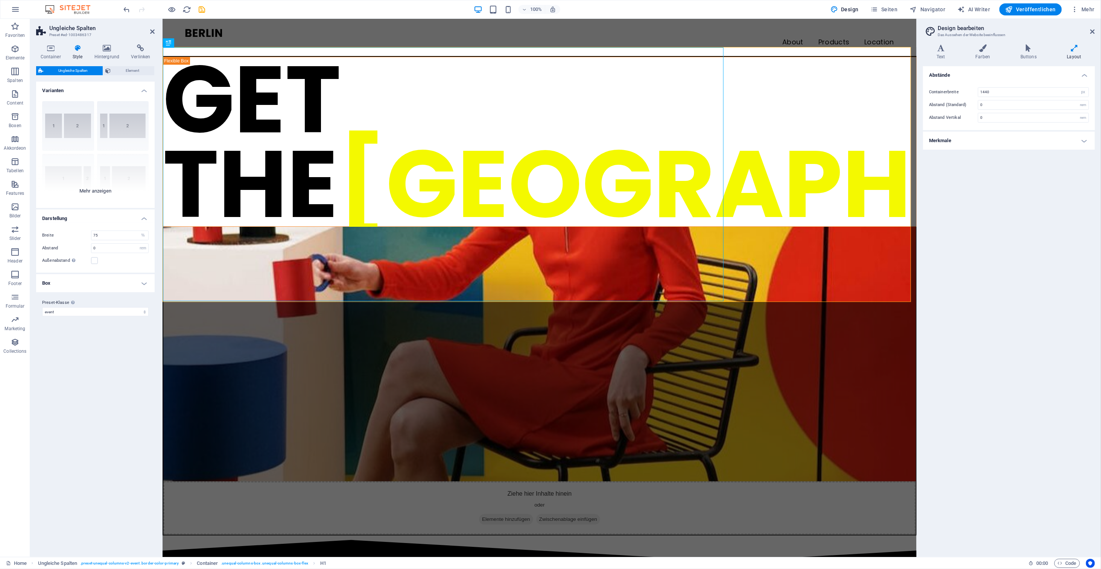
click at [107, 128] on div "40-60 20-80 80-20 30-70 70-30 Standard" at bounding box center [95, 151] width 118 height 113
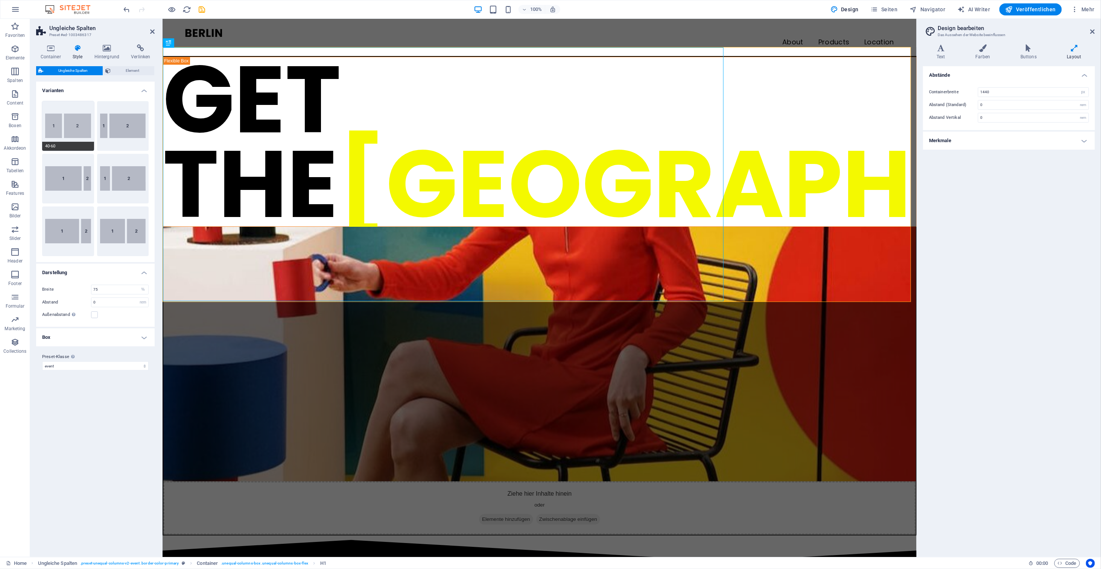
click at [71, 130] on button "40-60" at bounding box center [68, 126] width 52 height 50
type input "40"
type input "0"
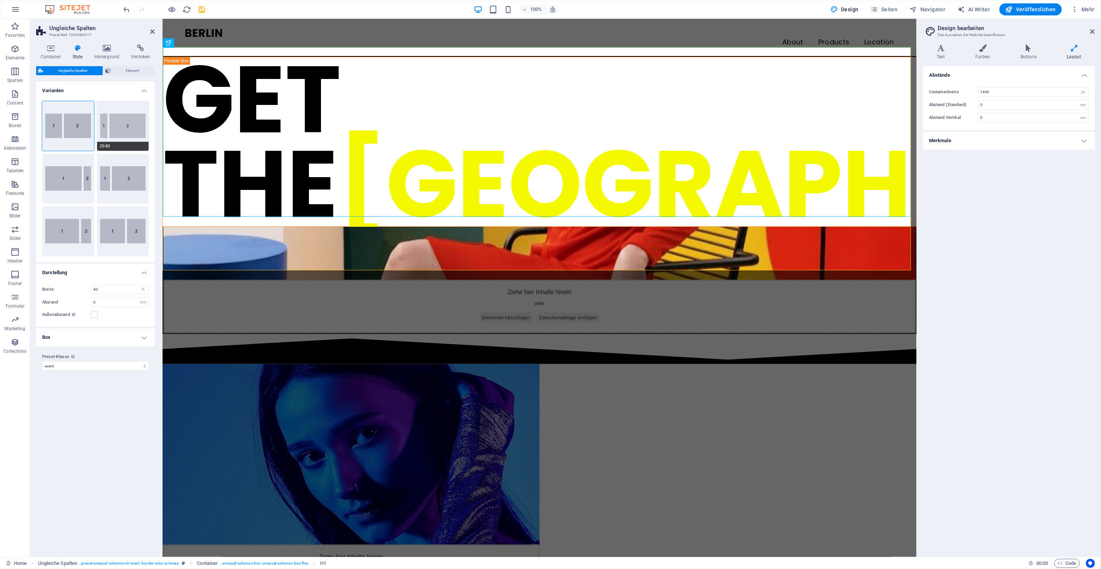
click at [128, 128] on button "20-80" at bounding box center [123, 126] width 52 height 50
type input "20"
type input "0"
click at [70, 166] on button "80-20" at bounding box center [68, 179] width 52 height 50
type input "80"
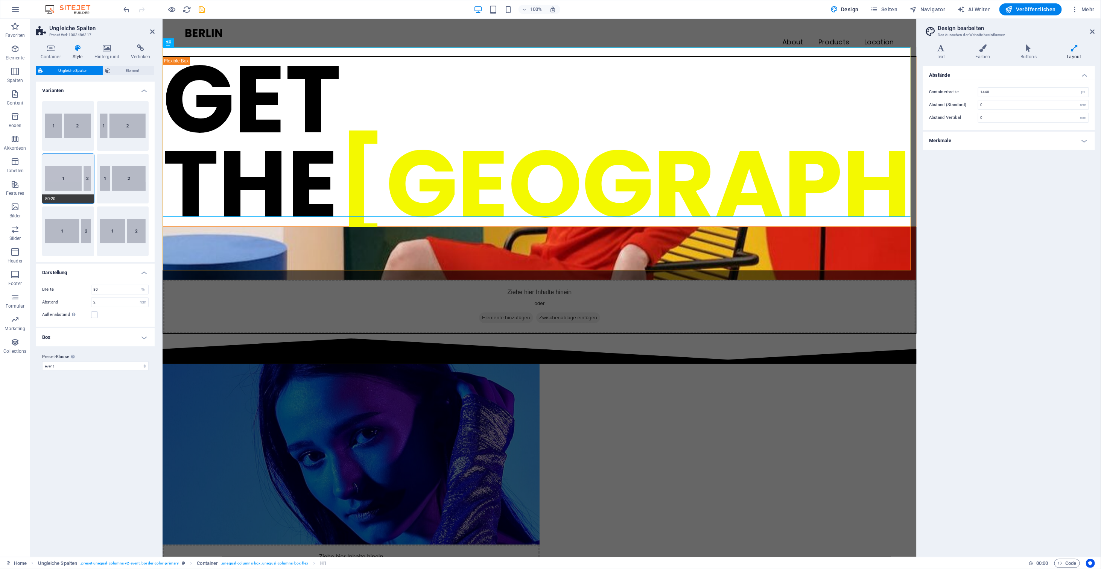
type input "0"
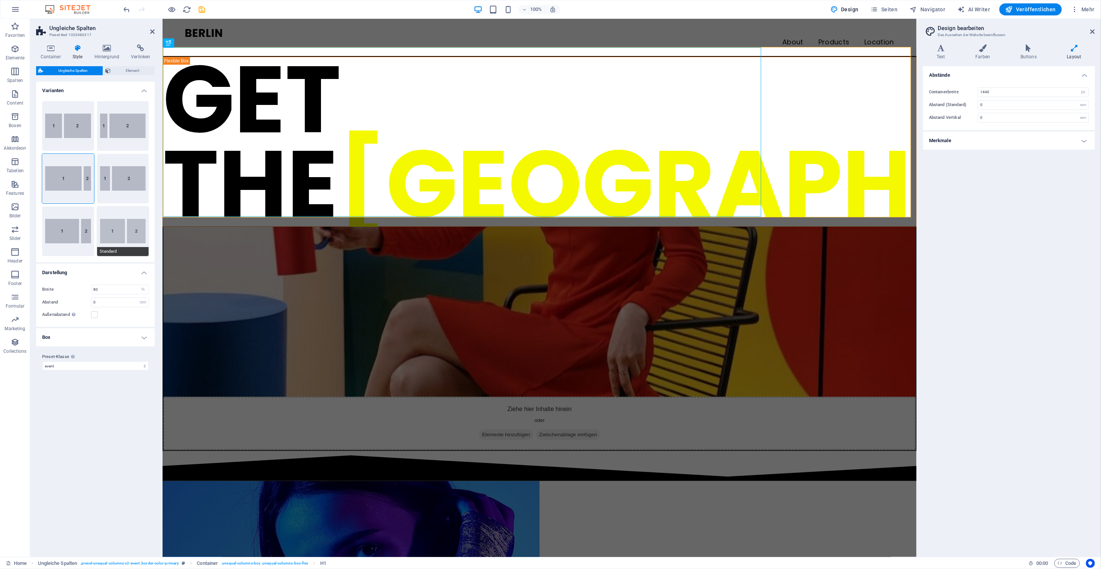
click at [137, 237] on button "Standard" at bounding box center [123, 232] width 52 height 50
type input "60"
type input "2"
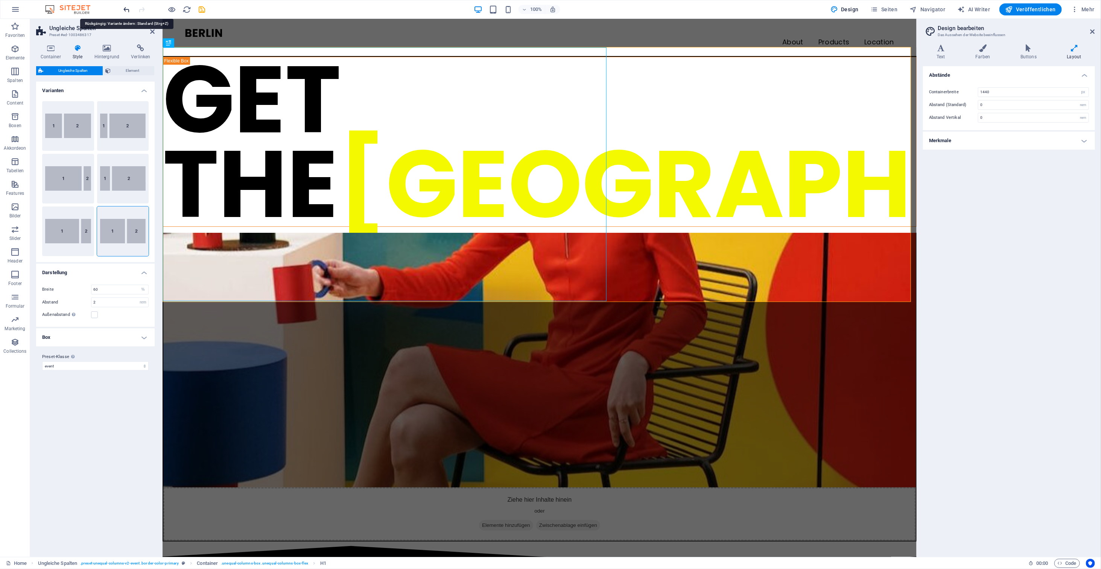
click at [125, 11] on icon "undo" at bounding box center [127, 9] width 9 height 9
type input "80"
type input "0"
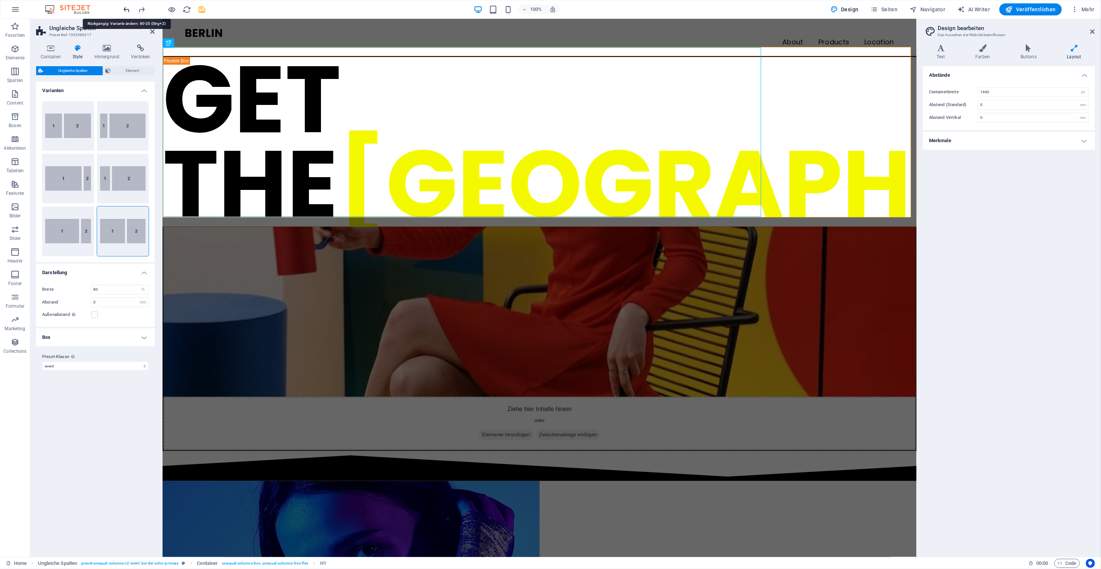
click at [126, 11] on icon "undo" at bounding box center [127, 9] width 9 height 9
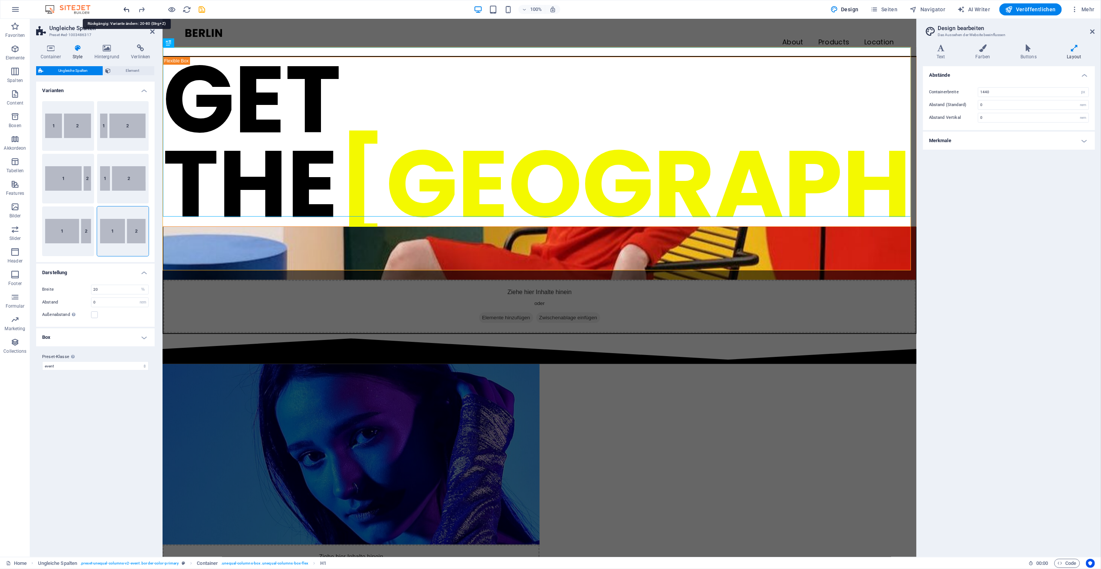
click at [126, 11] on icon "undo" at bounding box center [127, 9] width 9 height 9
type input "75"
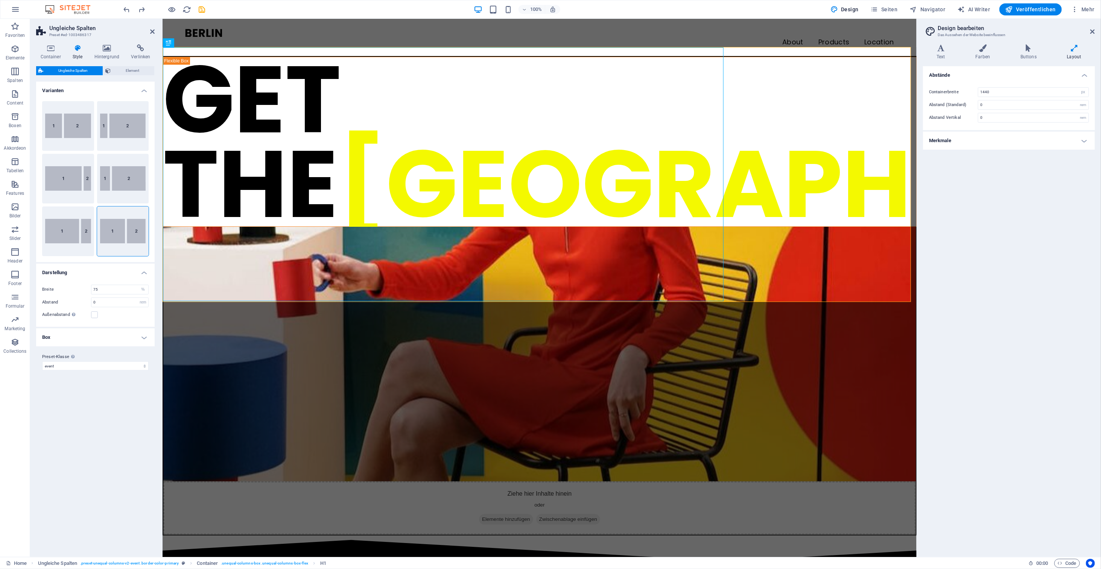
click at [81, 430] on div "Varianten 40-60 20-80 80-20 30-70 70-30 Standard Darstellung Breite 75 px rem %…" at bounding box center [95, 316] width 118 height 469
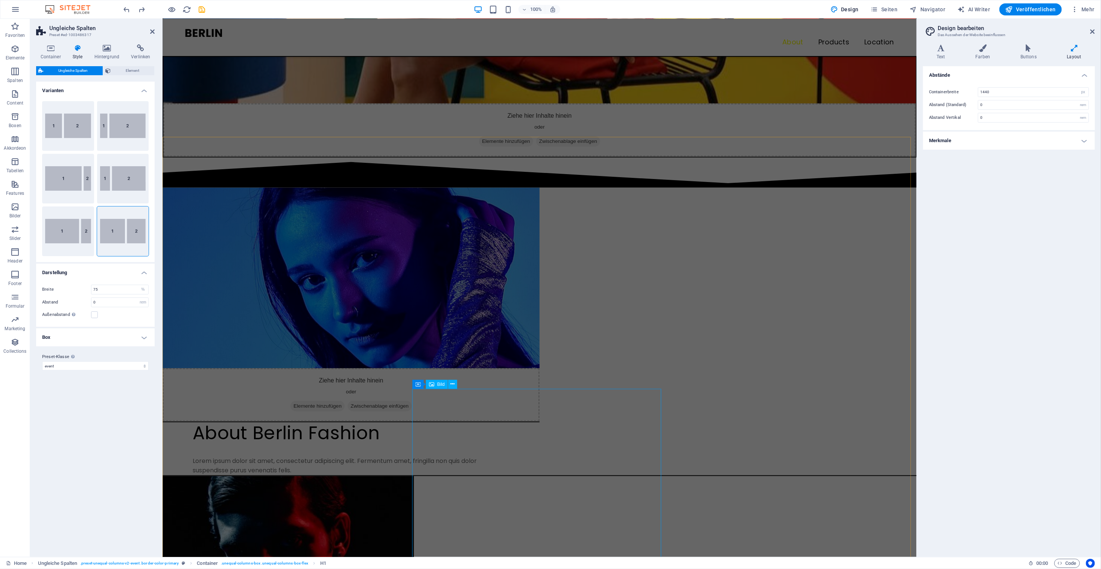
scroll to position [376, 0]
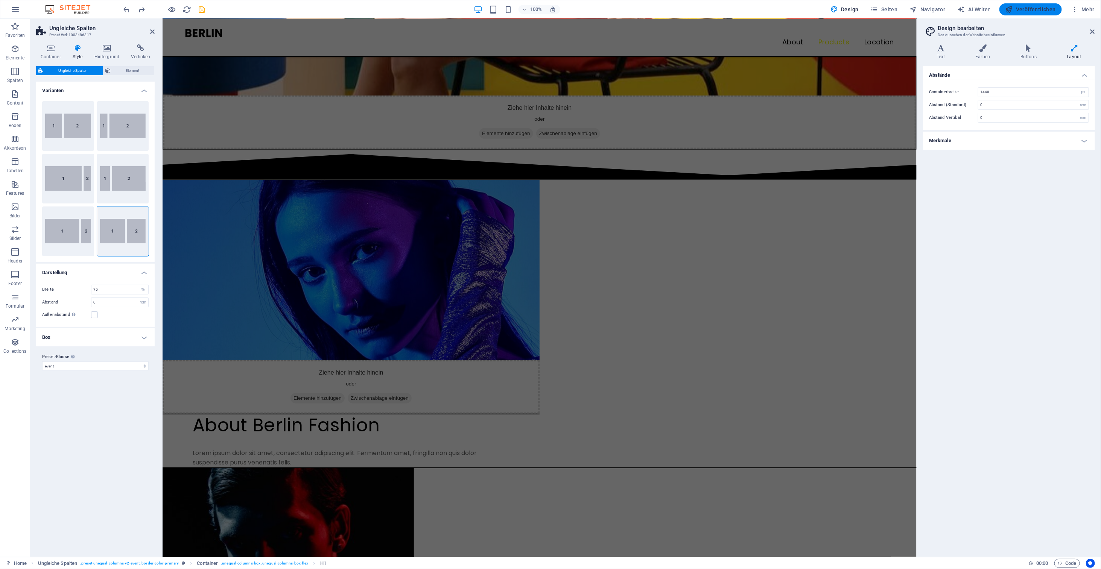
click at [631, 8] on span "Veröffentlichen" at bounding box center [1030, 10] width 50 height 8
checkbox input "false"
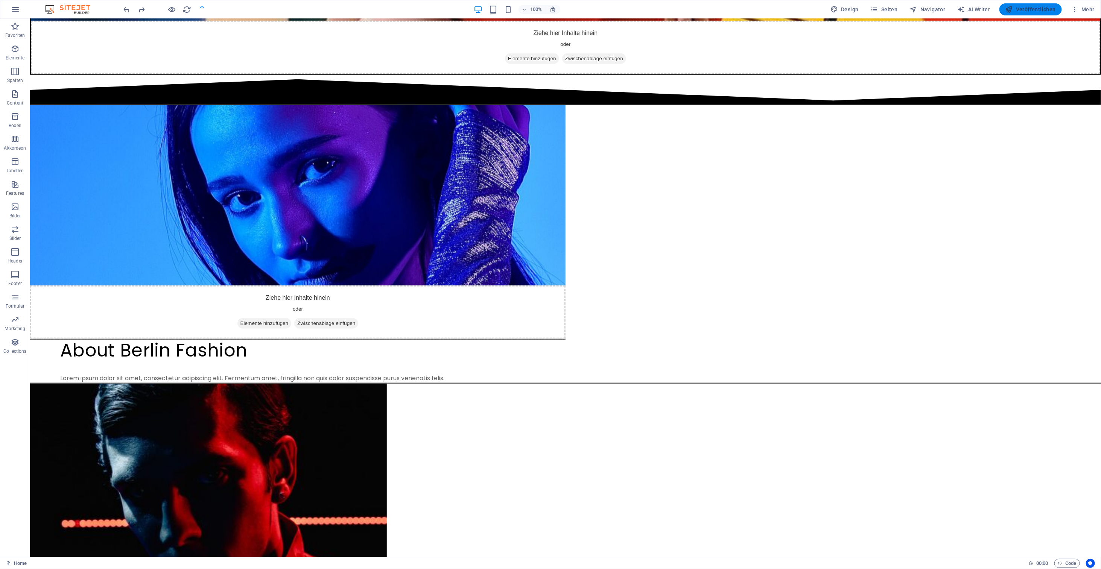
scroll to position [0, 0]
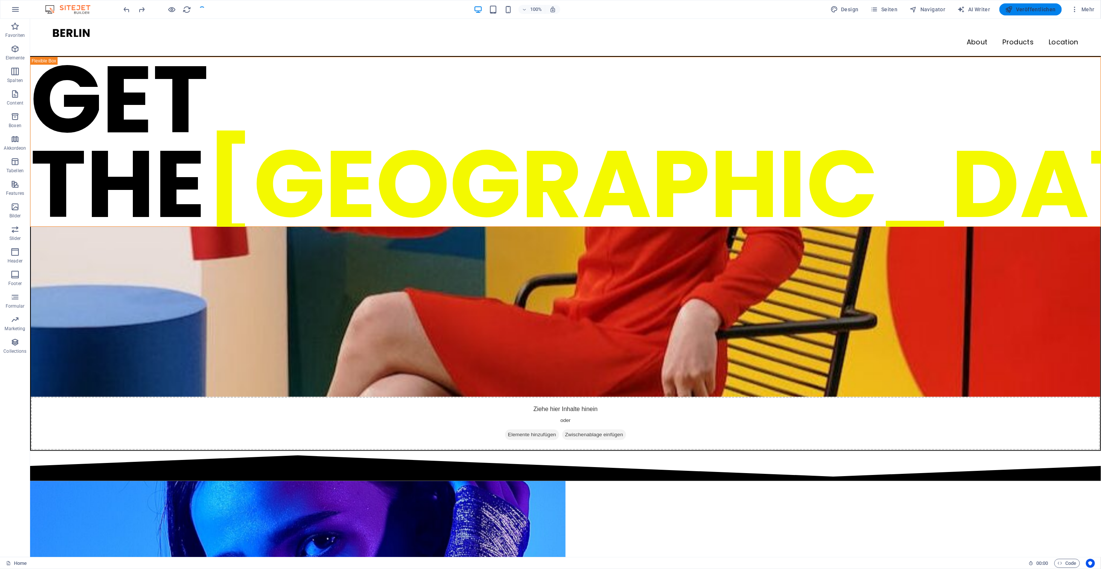
click at [631, 6] on span "Veröffentlichen" at bounding box center [1030, 10] width 50 height 8
